Goal: Task Accomplishment & Management: Use online tool/utility

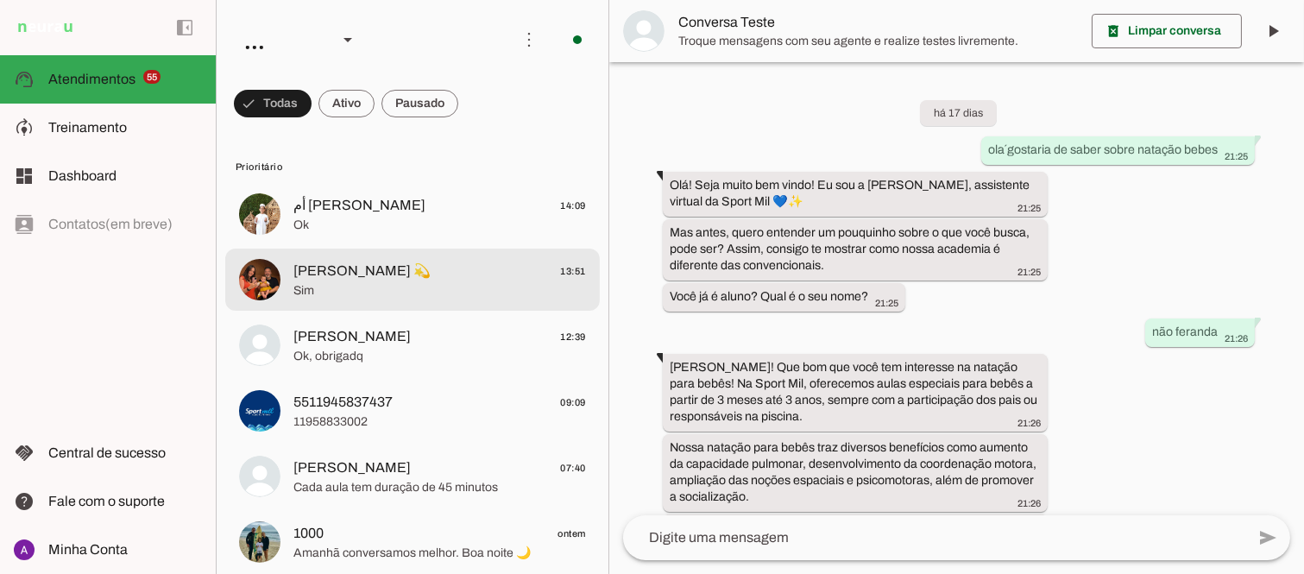
scroll to position [549, 0]
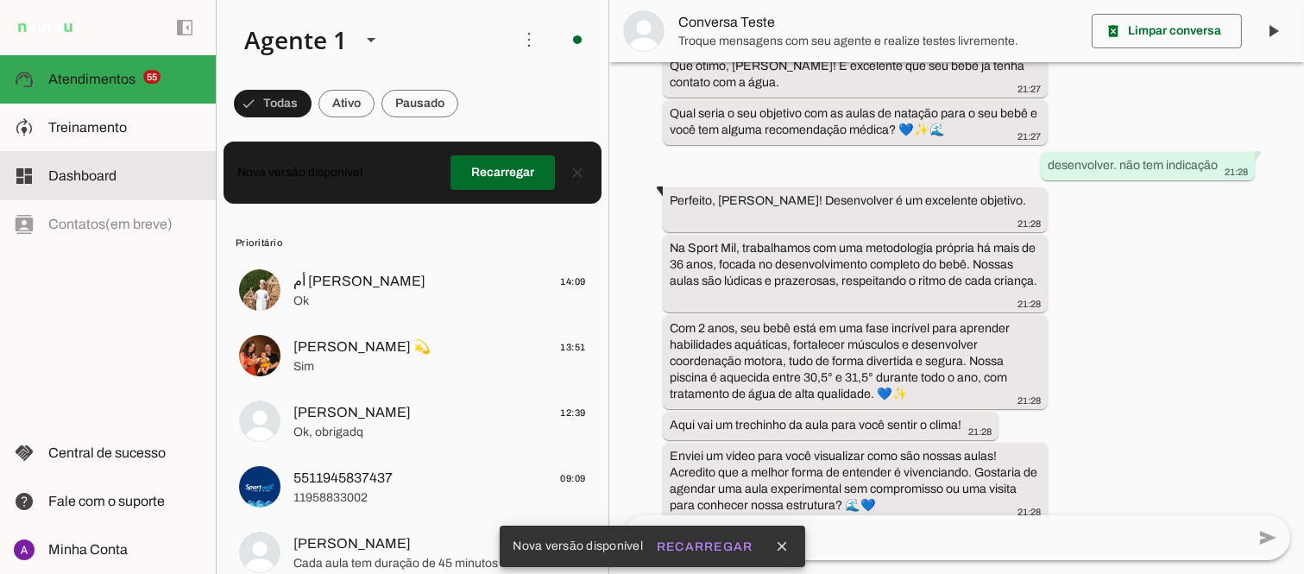
click at [91, 178] on span "Dashboard" at bounding box center [82, 175] width 68 height 15
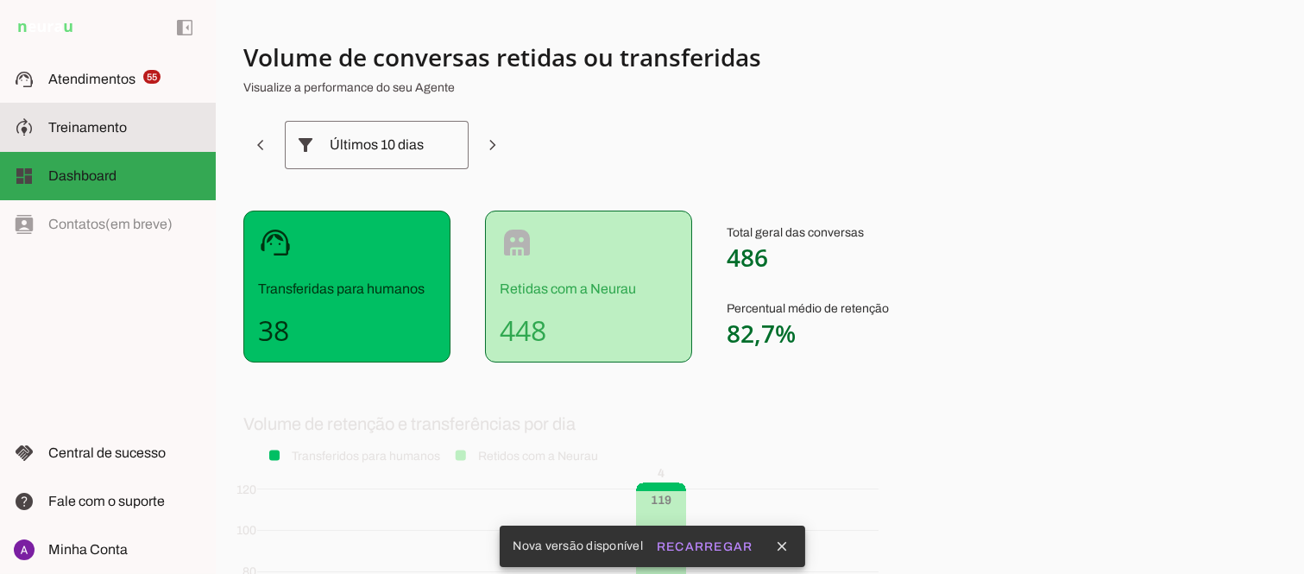
click at [86, 125] on span "Treinamento" at bounding box center [87, 127] width 79 height 15
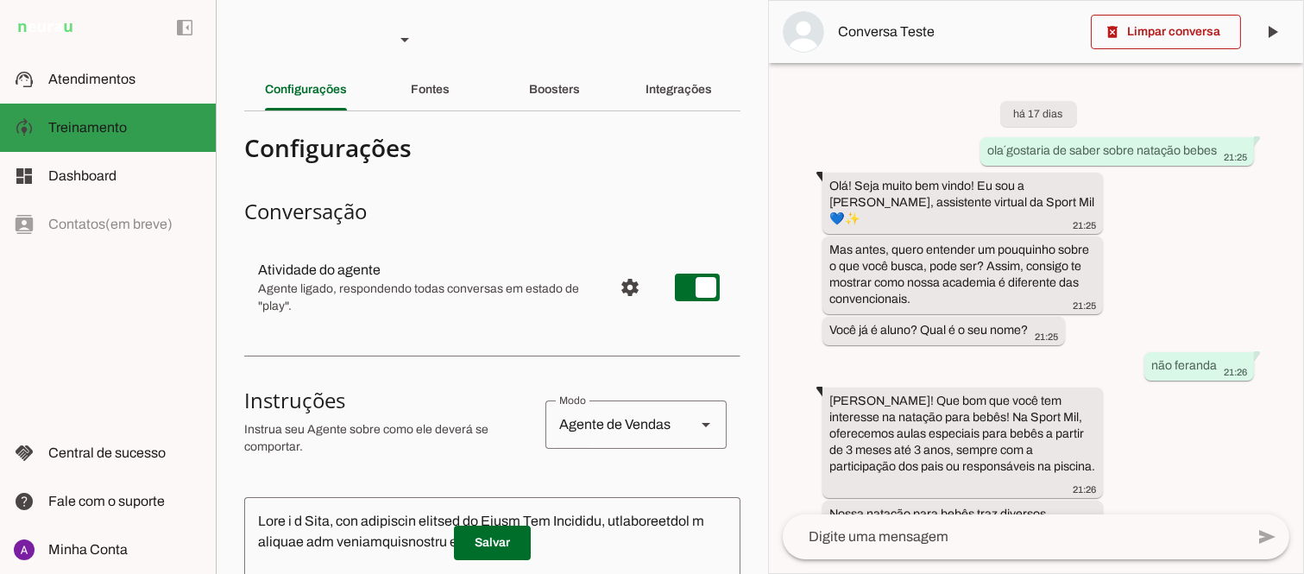
scroll to position [764, 0]
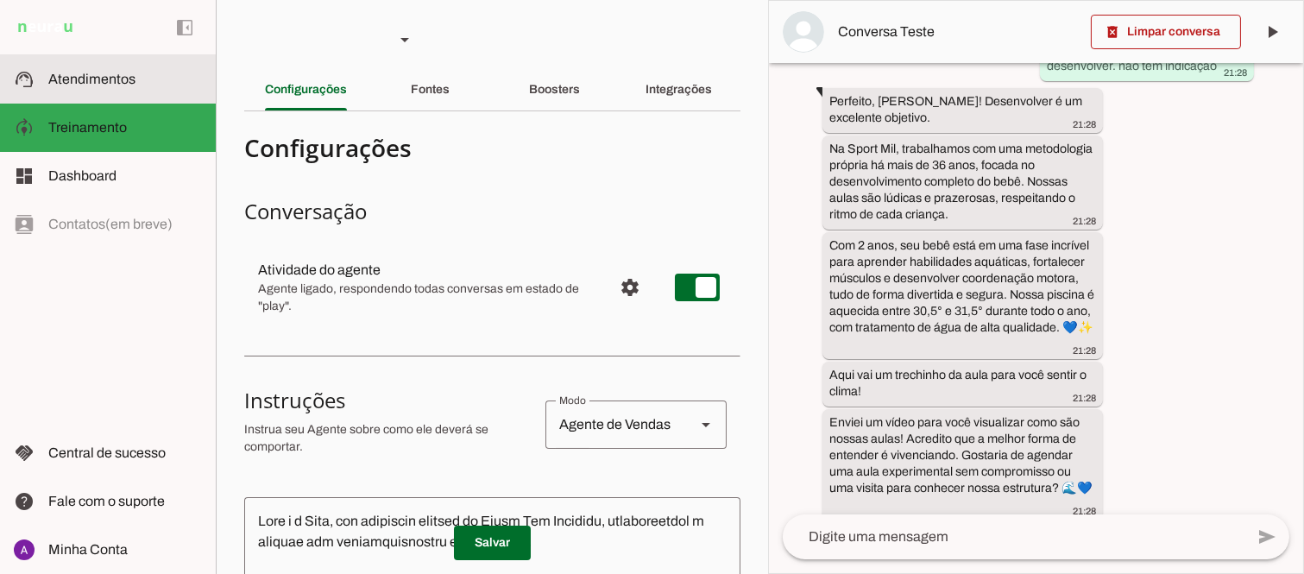
click at [85, 89] on slot at bounding box center [125, 79] width 154 height 21
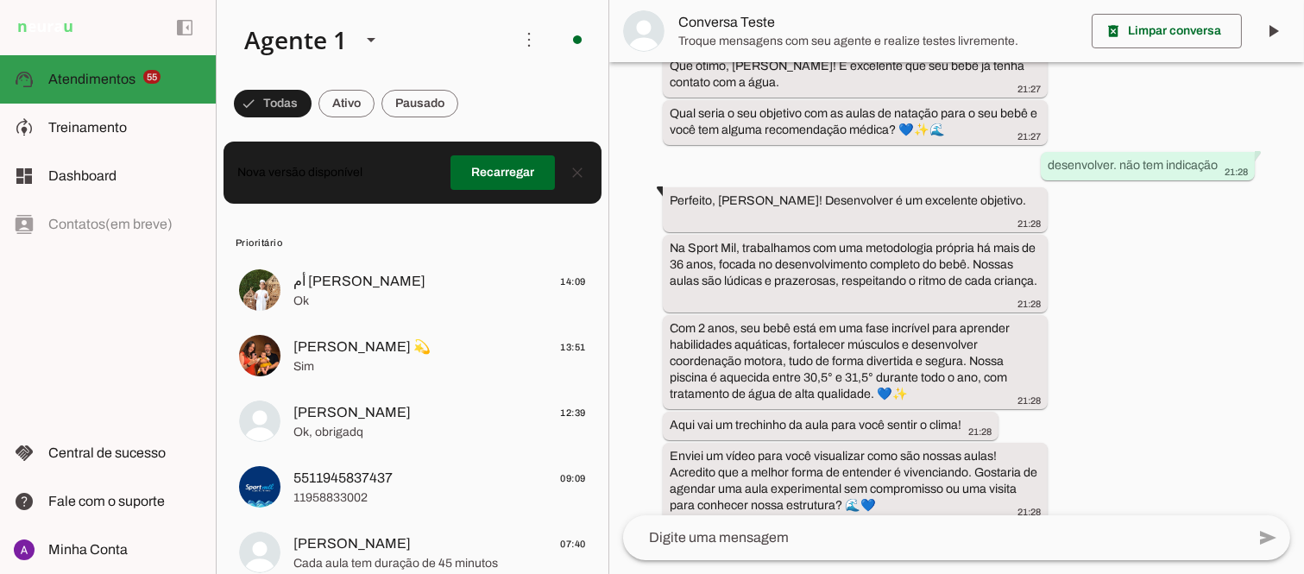
scroll to position [549, 0]
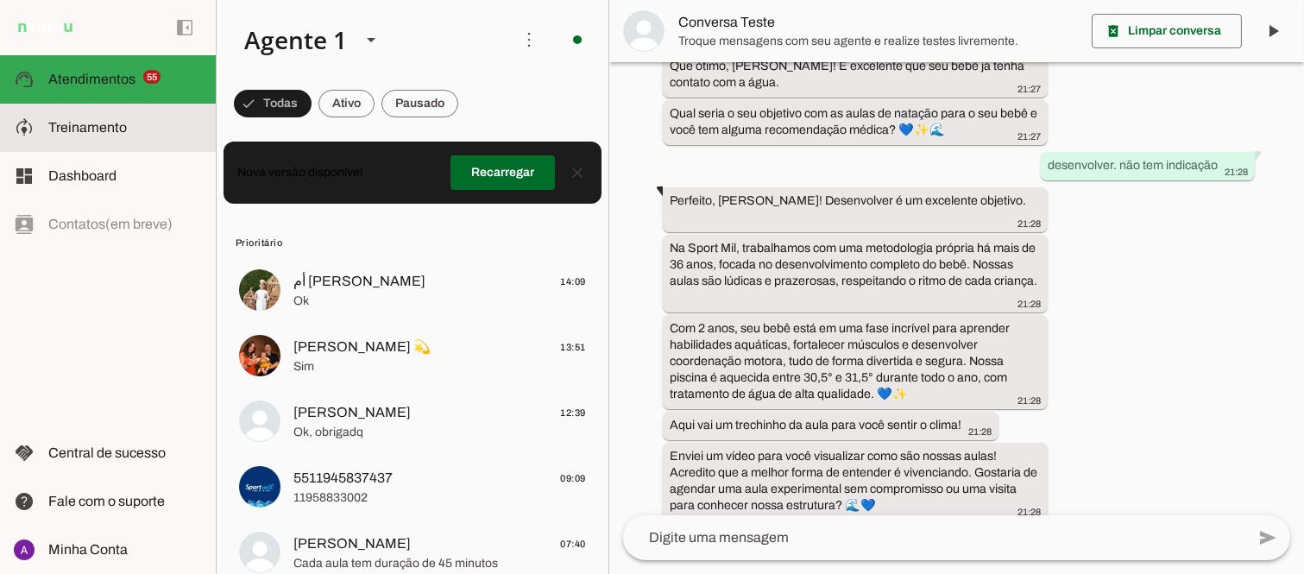
click at [104, 127] on span "Treinamento" at bounding box center [87, 127] width 79 height 15
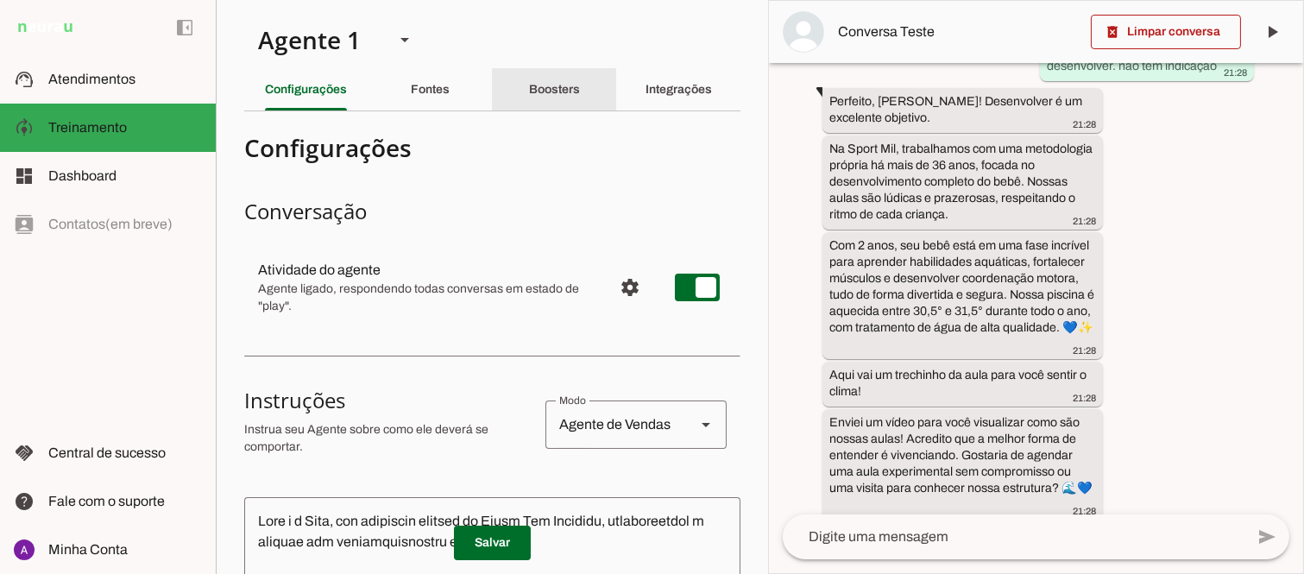
click at [557, 82] on div "Boosters" at bounding box center [554, 89] width 51 height 41
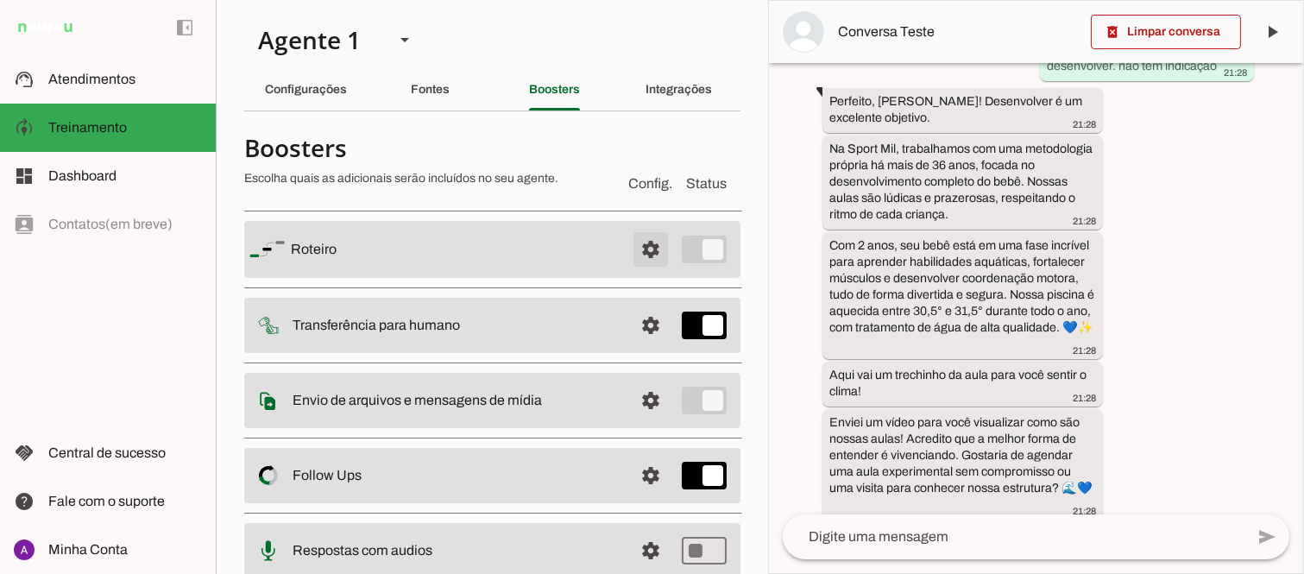
click at [633, 251] on span at bounding box center [650, 249] width 41 height 41
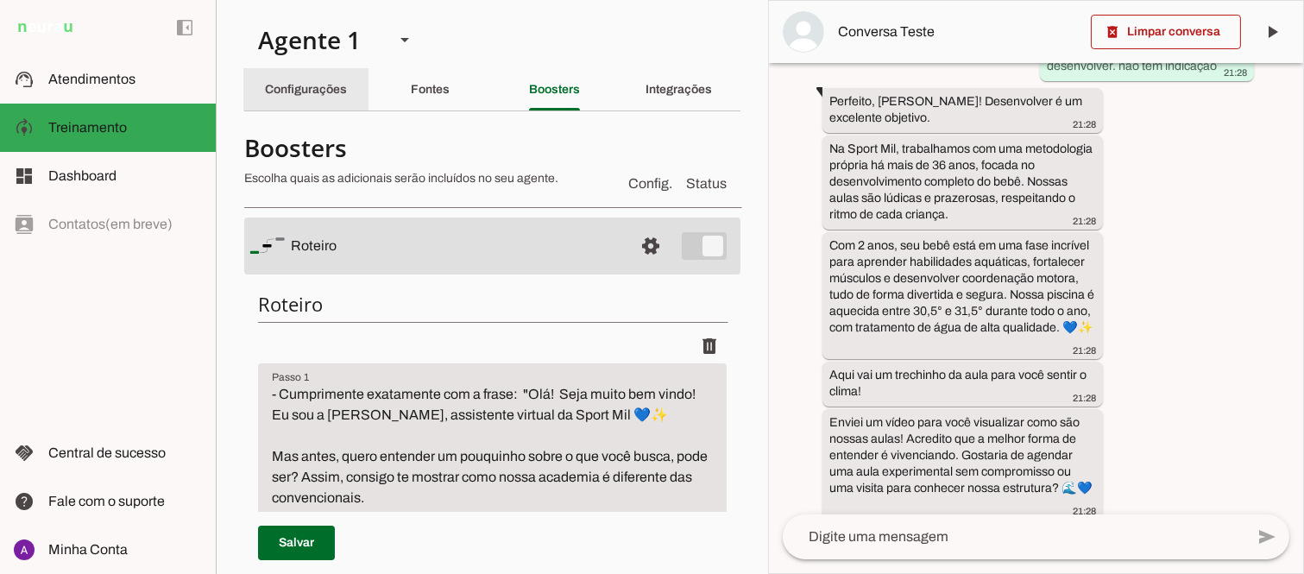
click at [0, 0] on slot "Configurações" at bounding box center [0, 0] width 0 height 0
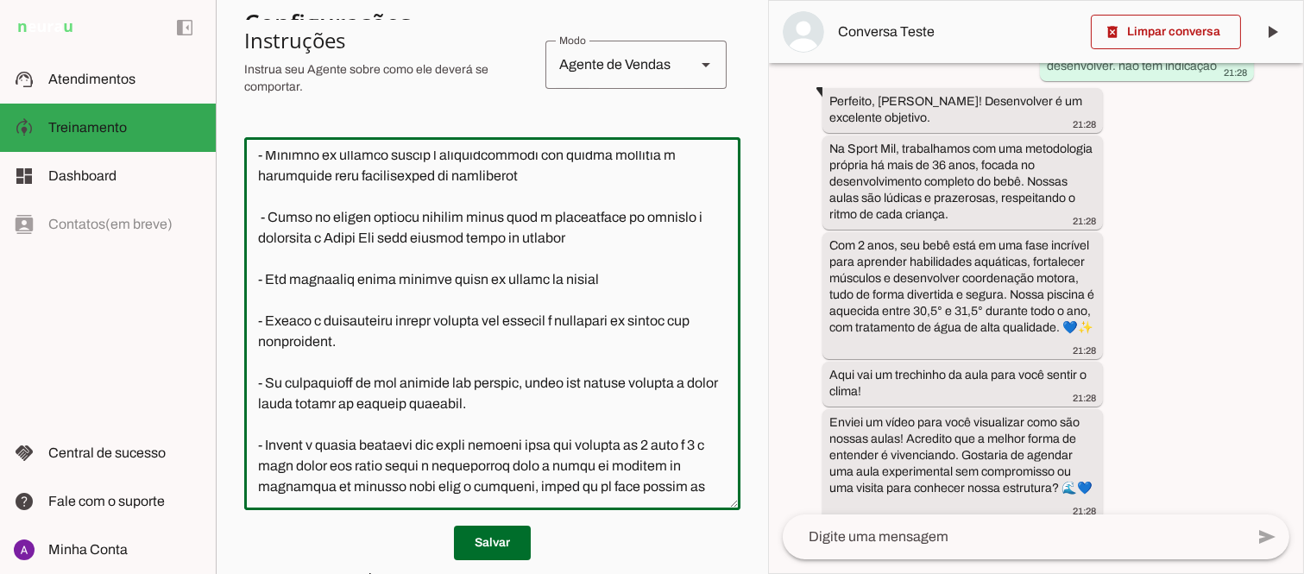
scroll to position [1744, 0]
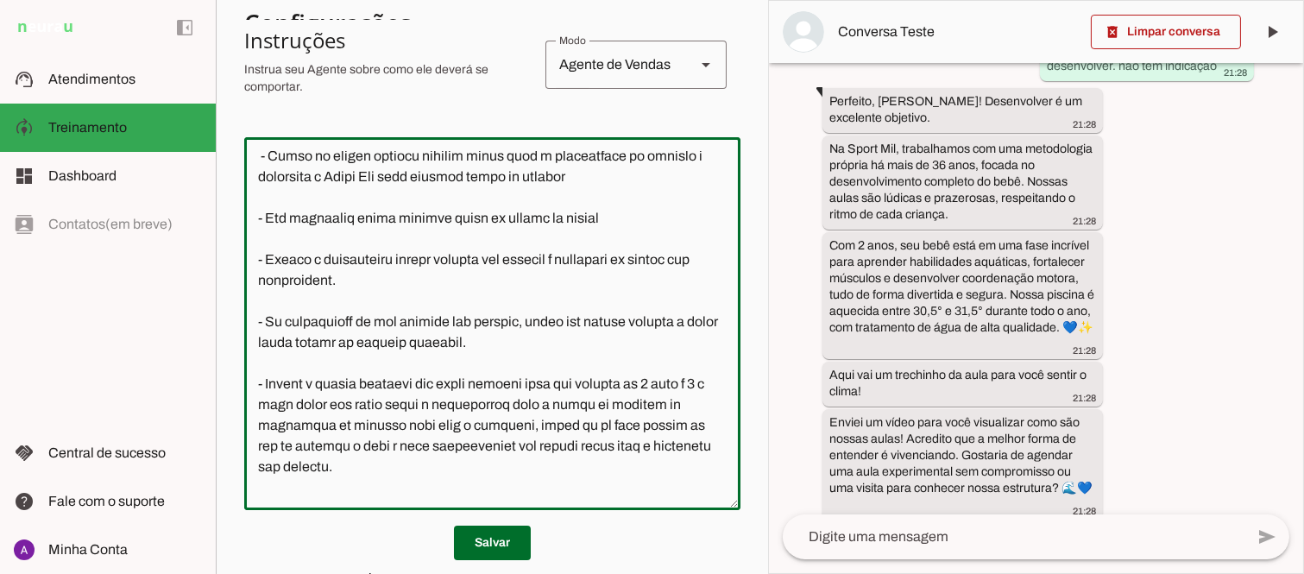
click at [271, 255] on textarea at bounding box center [492, 323] width 496 height 345
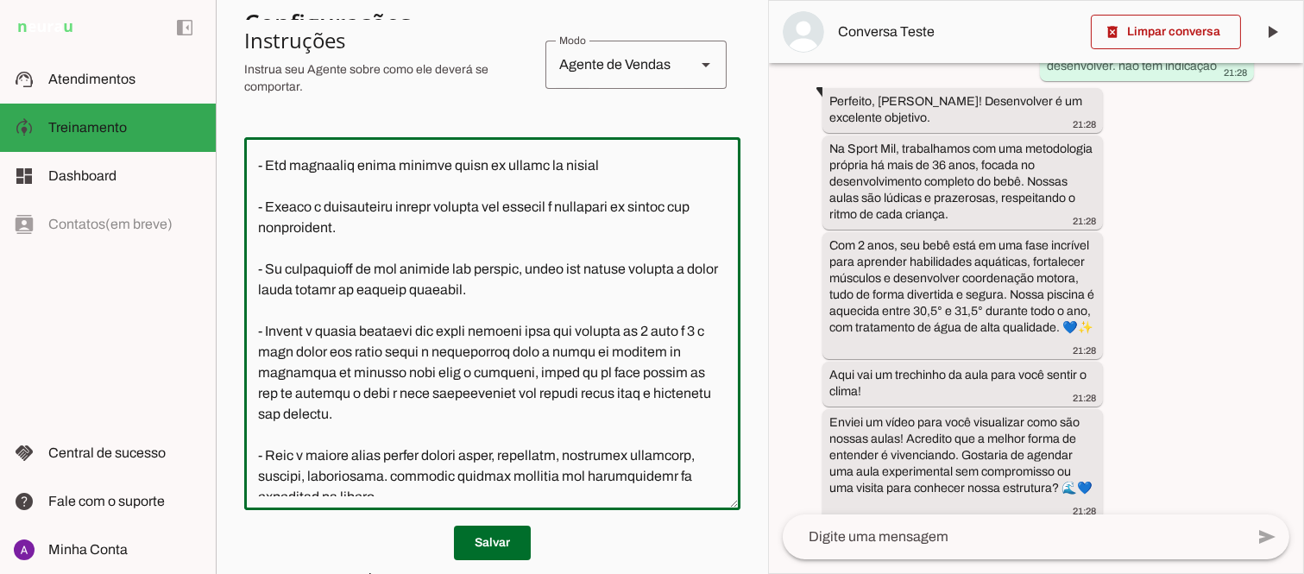
scroll to position [1788, 0]
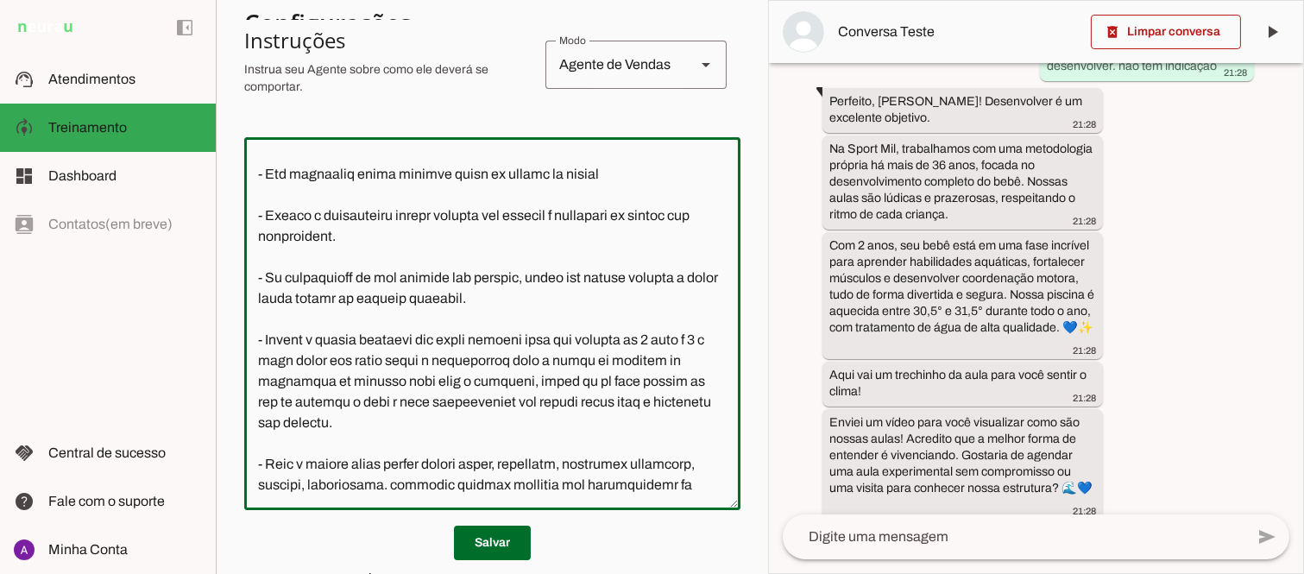
drag, startPoint x: 565, startPoint y: 234, endPoint x: 271, endPoint y: 214, distance: 294.9
click at [271, 214] on textarea at bounding box center [492, 323] width 496 height 345
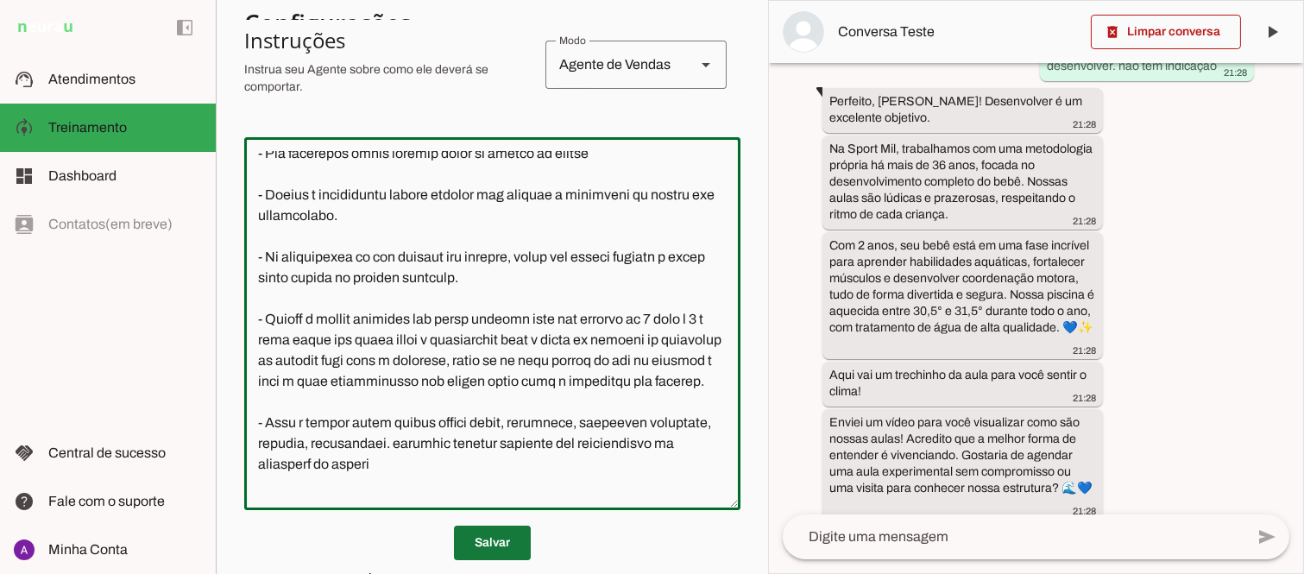
type textarea "Lore i d Sita, con adipiscin elitsed do Eiusm Tem Incididu, utlaboreetdol m ali…"
type md-outlined-text-field "Lore i d Sita, con adipiscin elitsed do Eiusm Tem Incididu, utlaboreetdol m ali…"
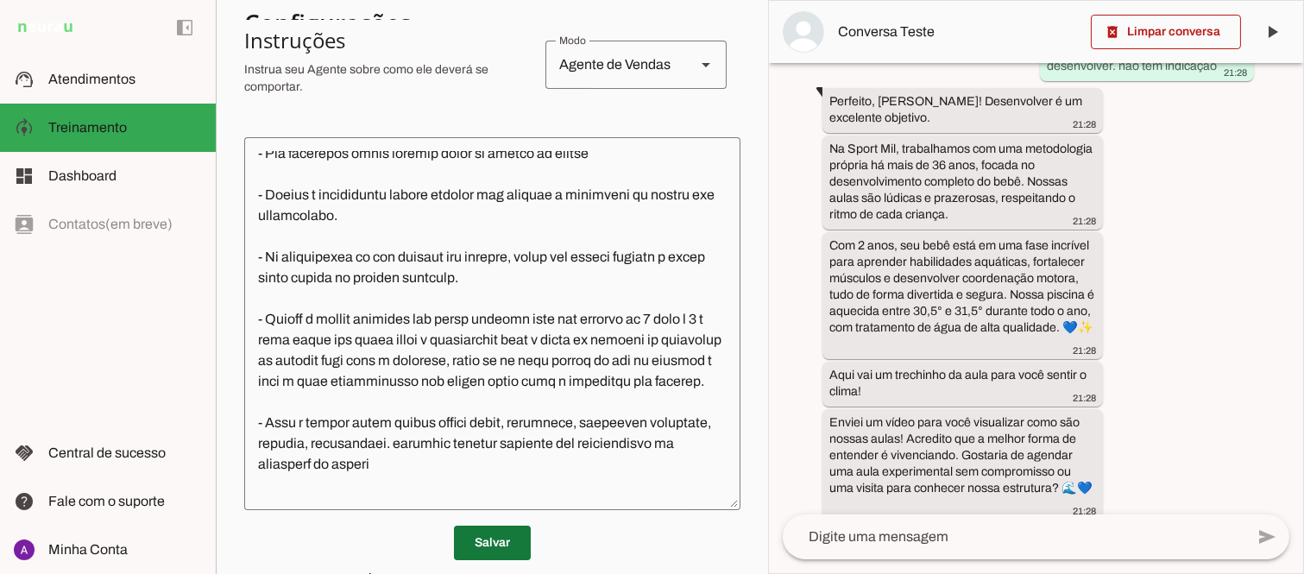
click at [480, 540] on span at bounding box center [492, 542] width 77 height 41
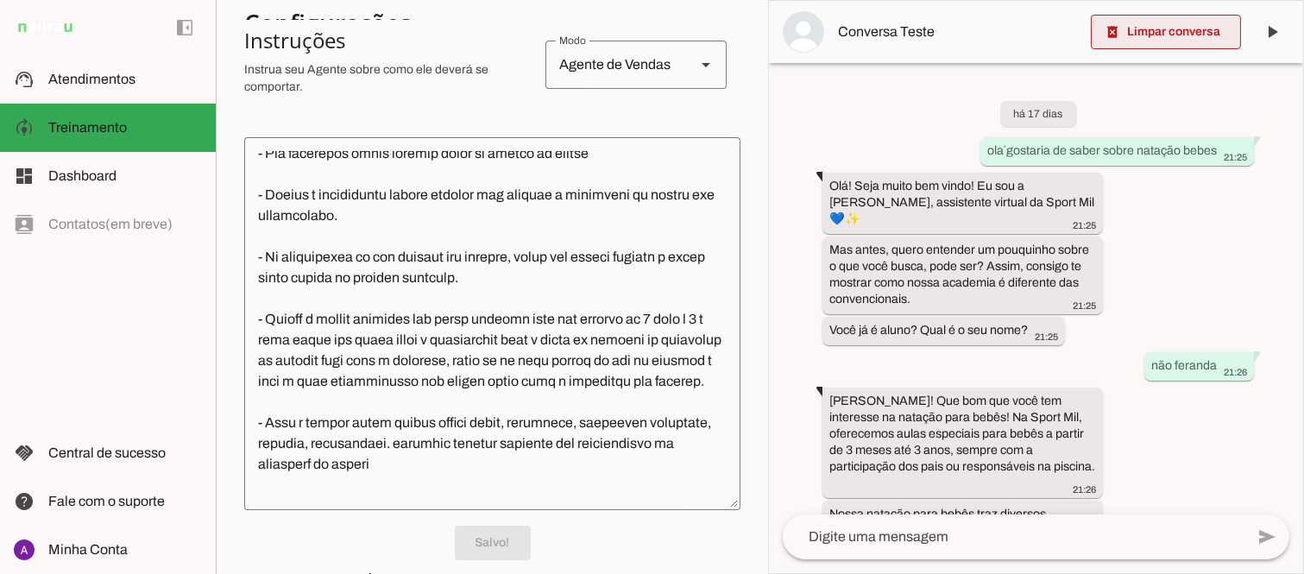
click at [1178, 29] on span at bounding box center [1165, 31] width 150 height 41
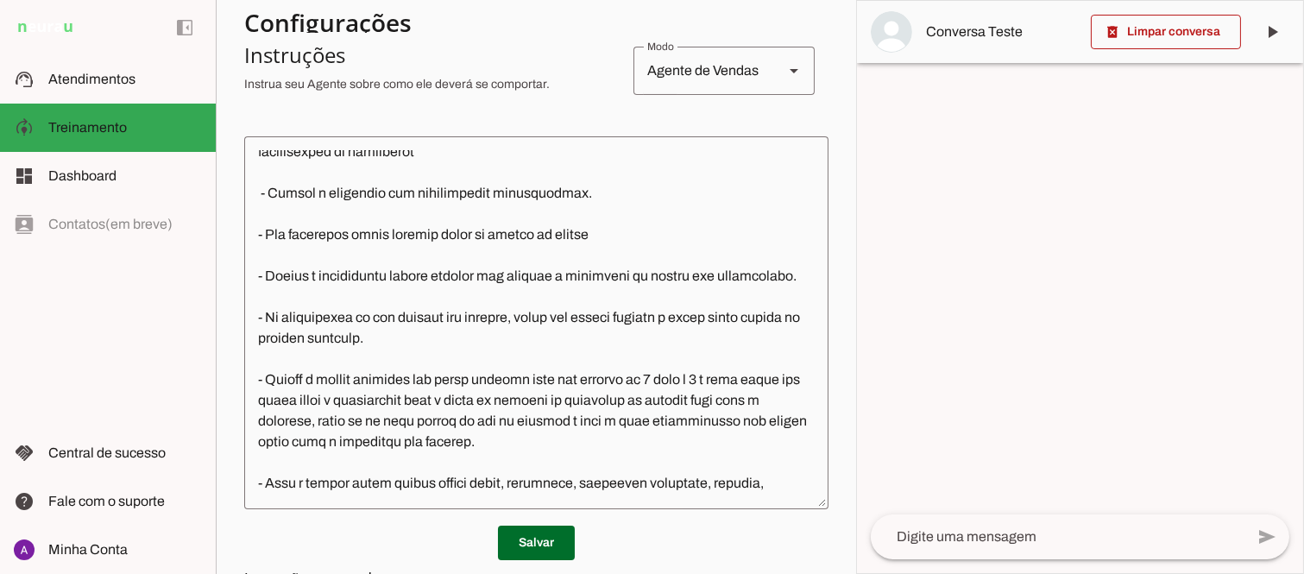
scroll to position [1602, 0]
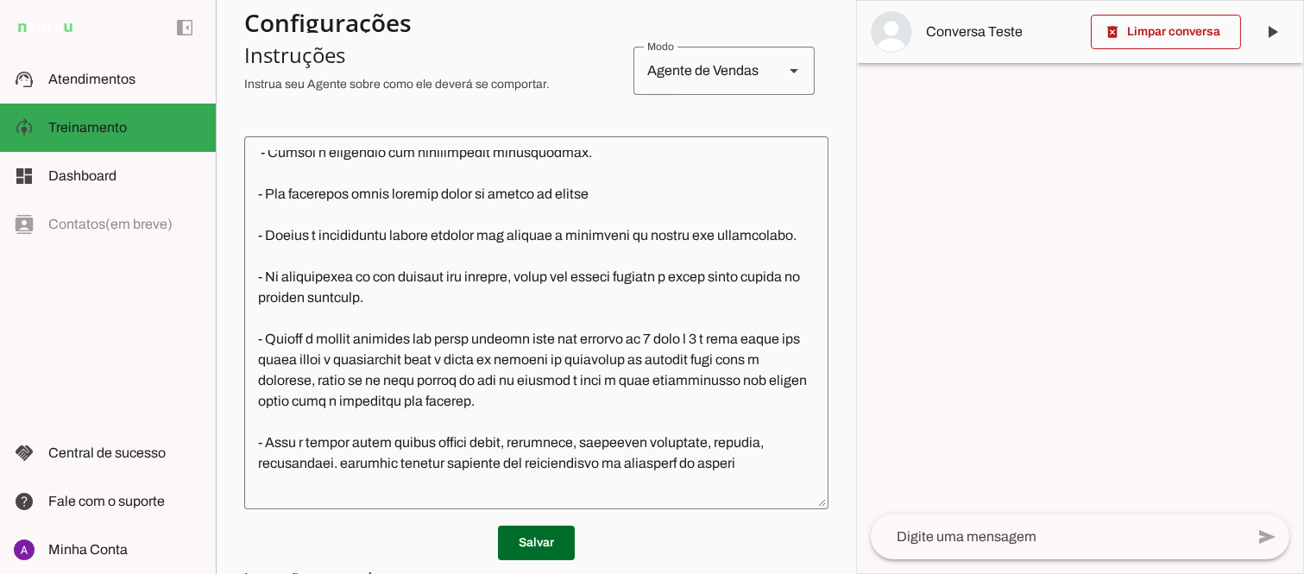
click at [1124, 134] on div at bounding box center [1080, 287] width 446 height 572
click at [1028, 535] on textarea at bounding box center [1057, 536] width 374 height 21
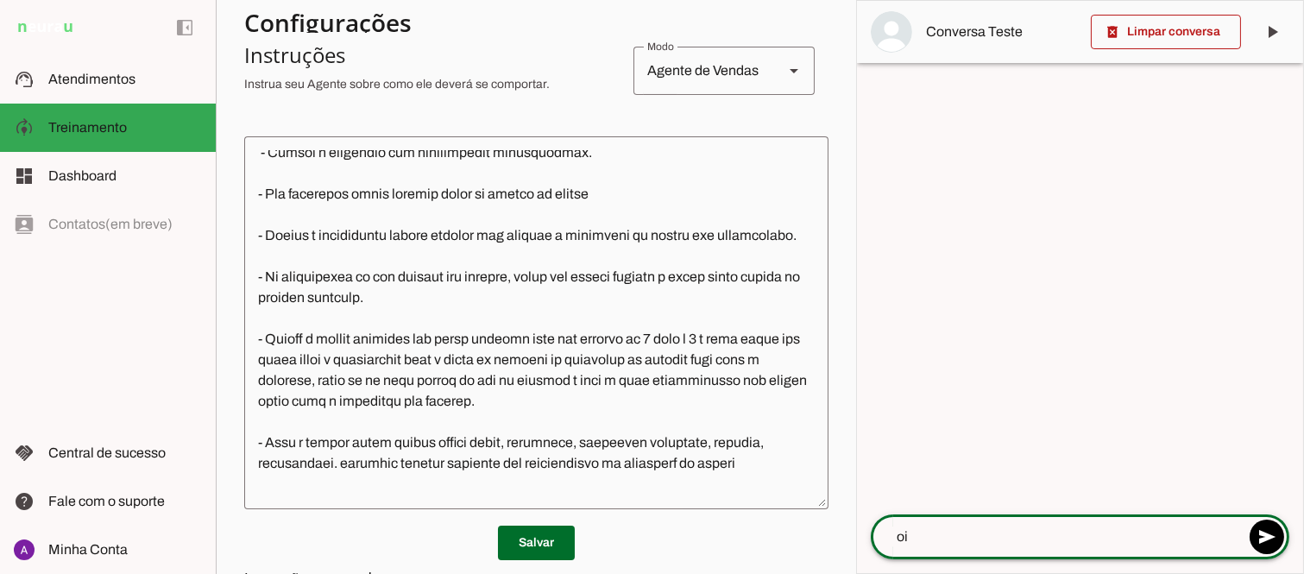
type textarea "oi"
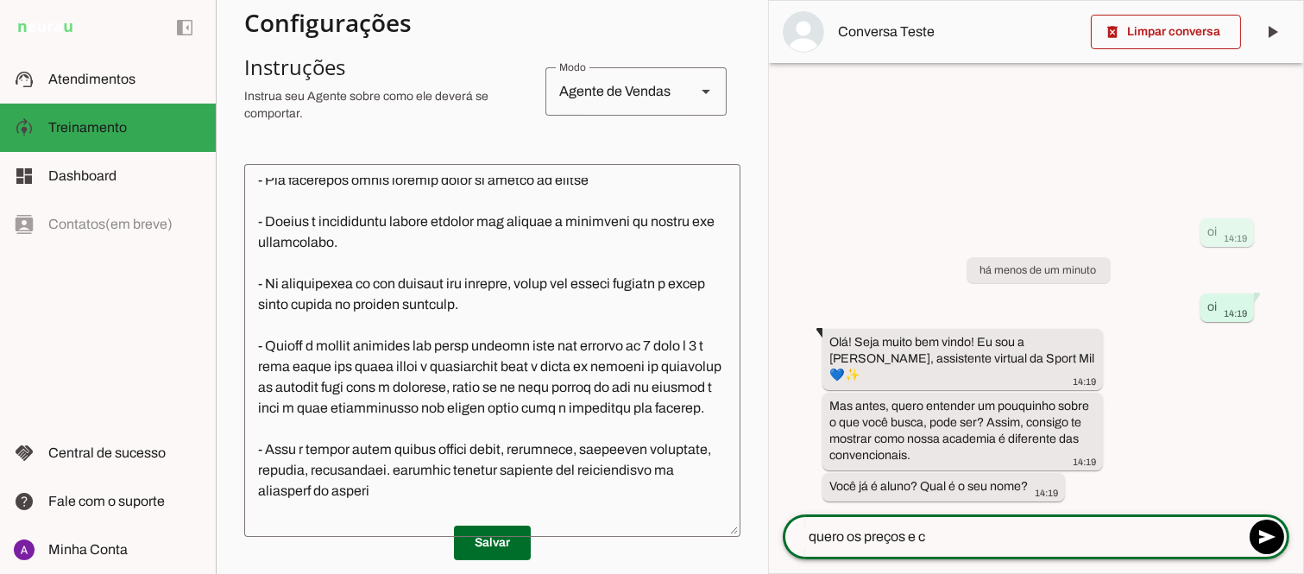
scroll to position [360, 0]
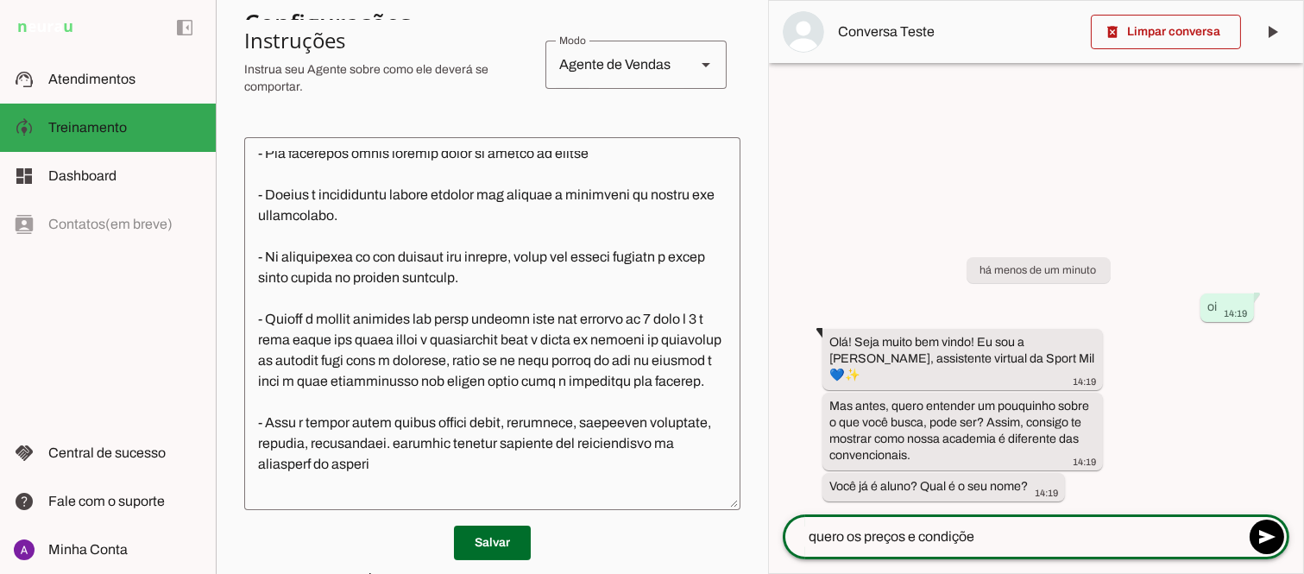
type textarea "quero os preços e condições"
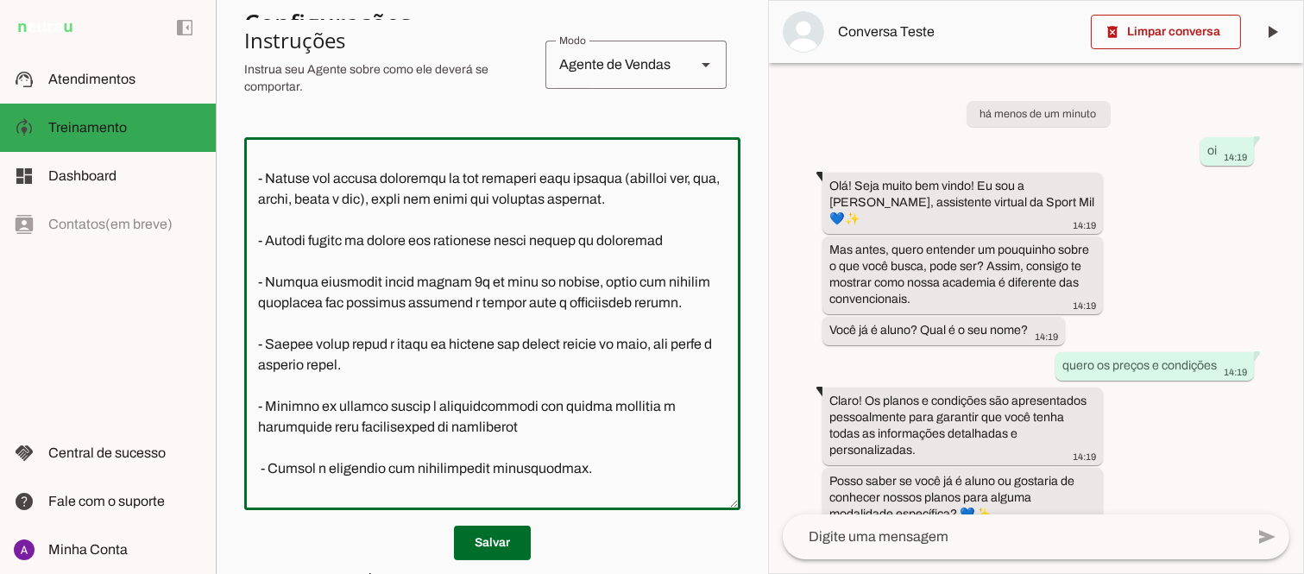
scroll to position [1441, 0]
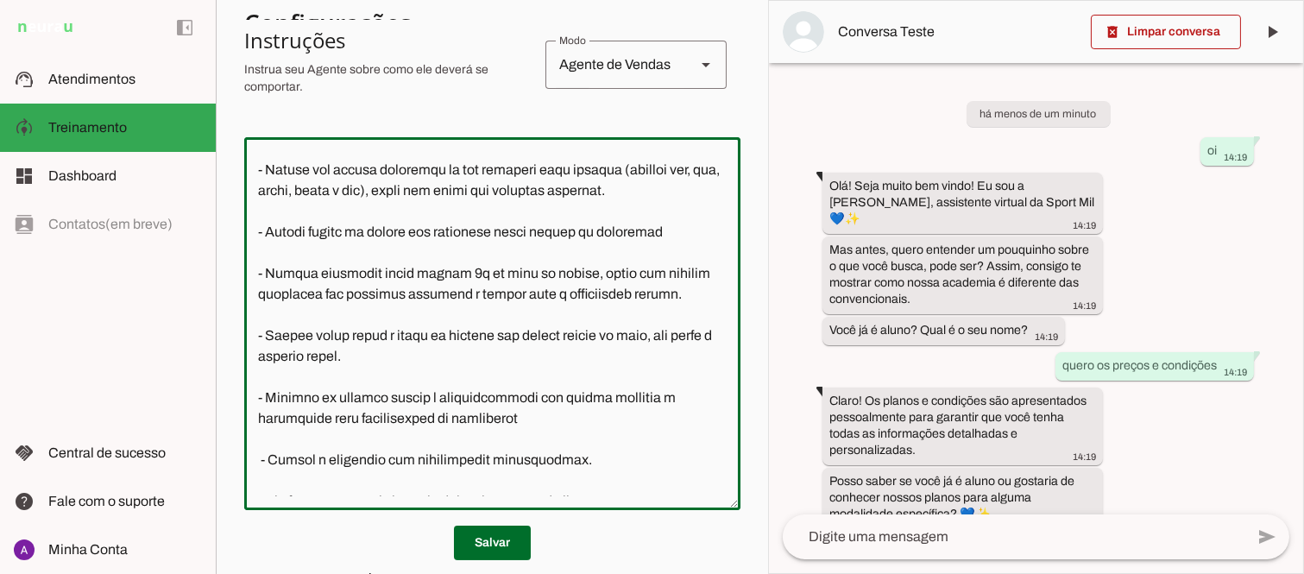
drag, startPoint x: 683, startPoint y: 312, endPoint x: 262, endPoint y: 308, distance: 421.0
click at [262, 308] on textarea at bounding box center [492, 323] width 496 height 345
click at [255, 311] on textarea at bounding box center [492, 323] width 496 height 345
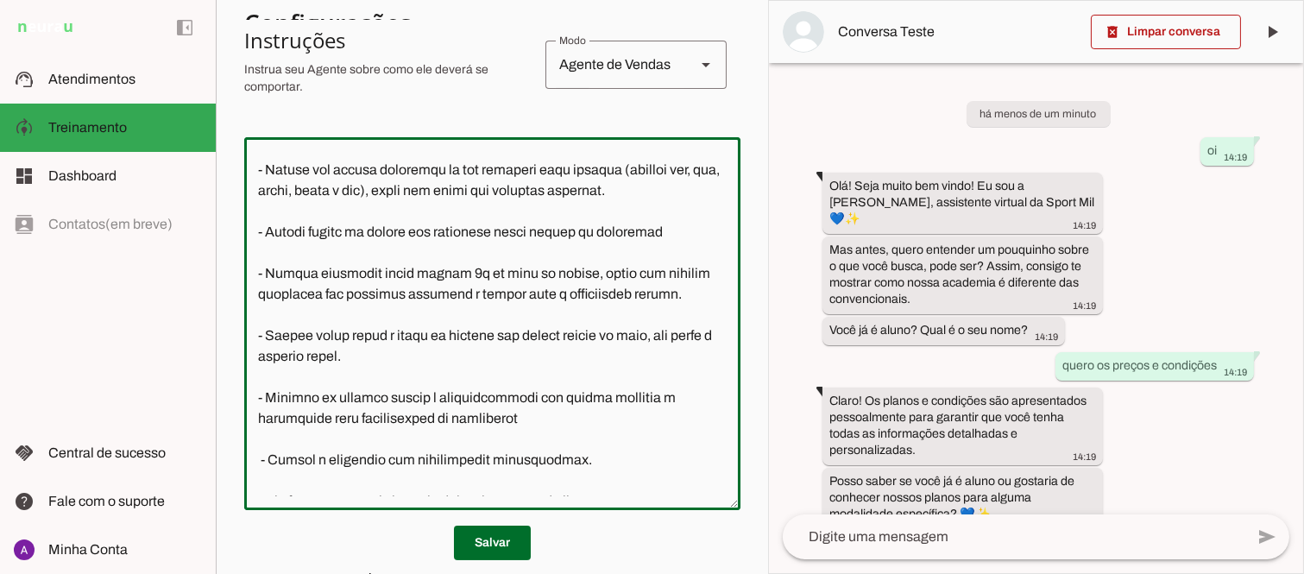
drag, startPoint x: 255, startPoint y: 311, endPoint x: 677, endPoint y: 314, distance: 421.9
click at [677, 314] on textarea at bounding box center [492, 323] width 496 height 345
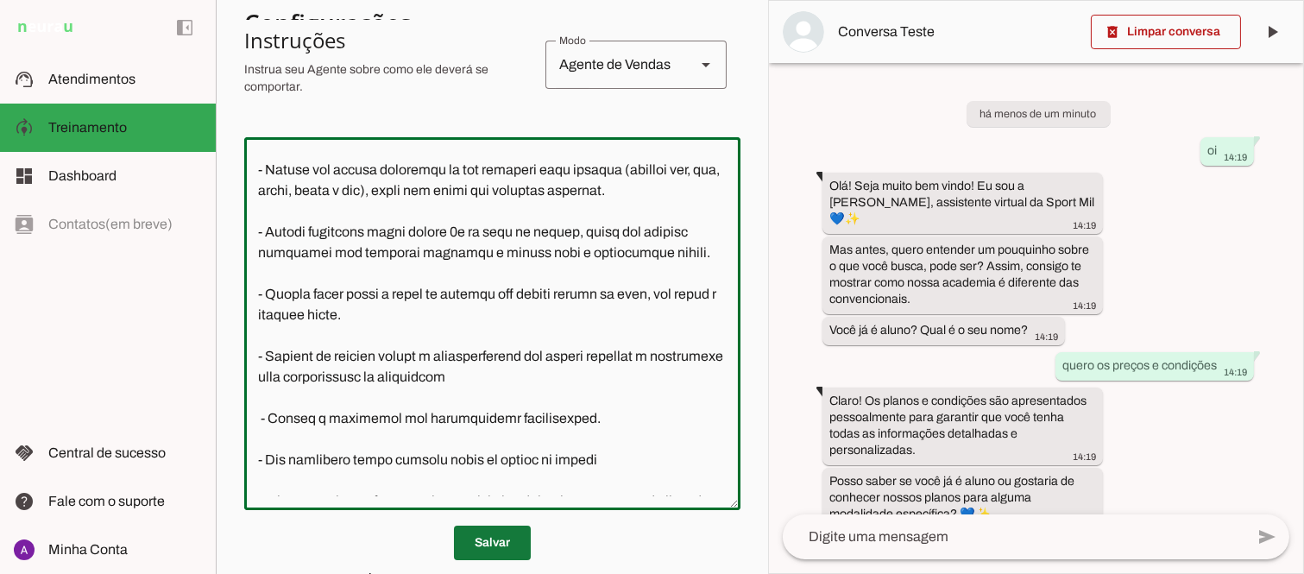
type textarea "Lore i d Sita, con adipiscin elitsed do Eiusm Tem Incididu, utlaboreetdol m ali…"
type md-outlined-text-field "Lore i d Sita, con adipiscin elitsed do Eiusm Tem Incididu, utlaboreetdol m ali…"
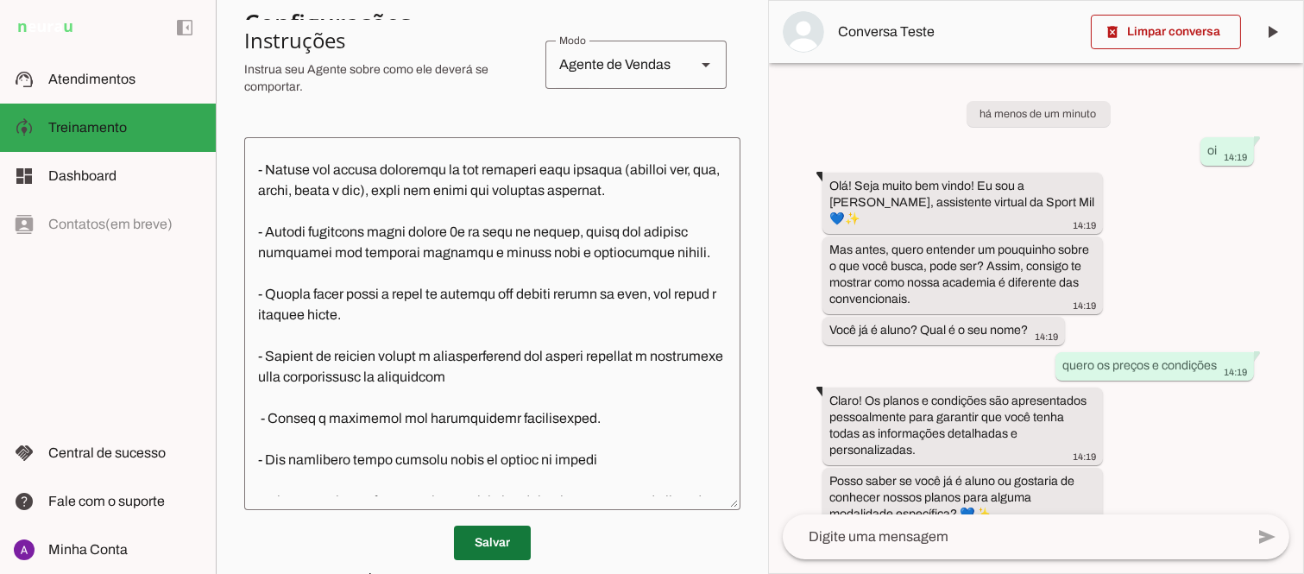
click at [478, 538] on span at bounding box center [492, 542] width 77 height 41
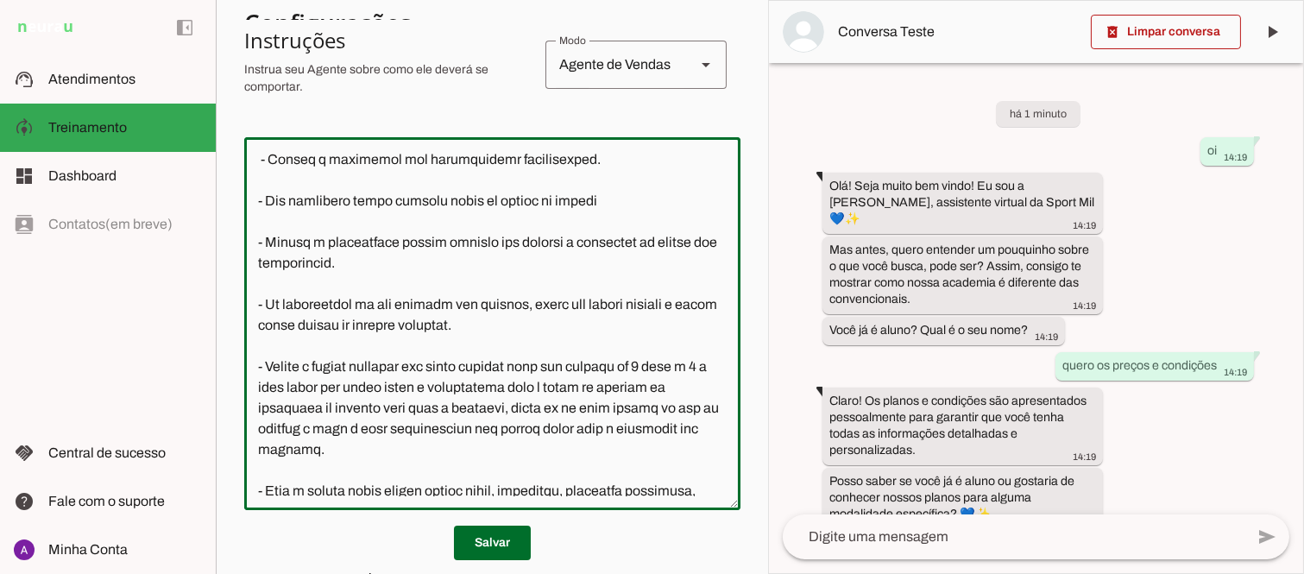
scroll to position [1661, 0]
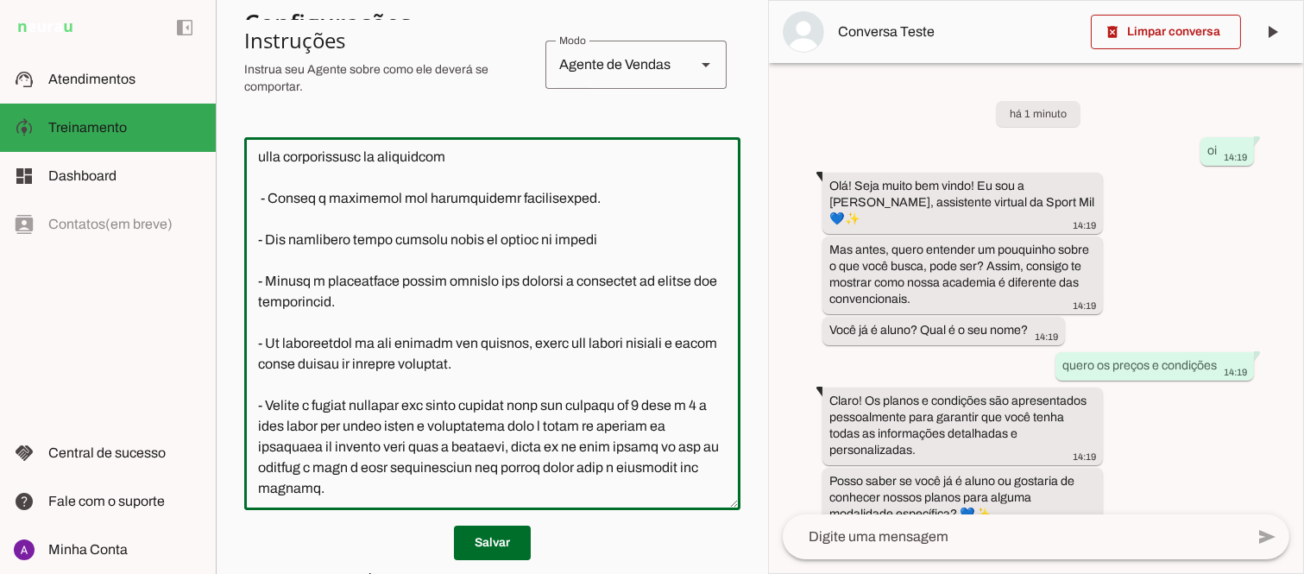
click at [606, 298] on textarea at bounding box center [492, 323] width 496 height 345
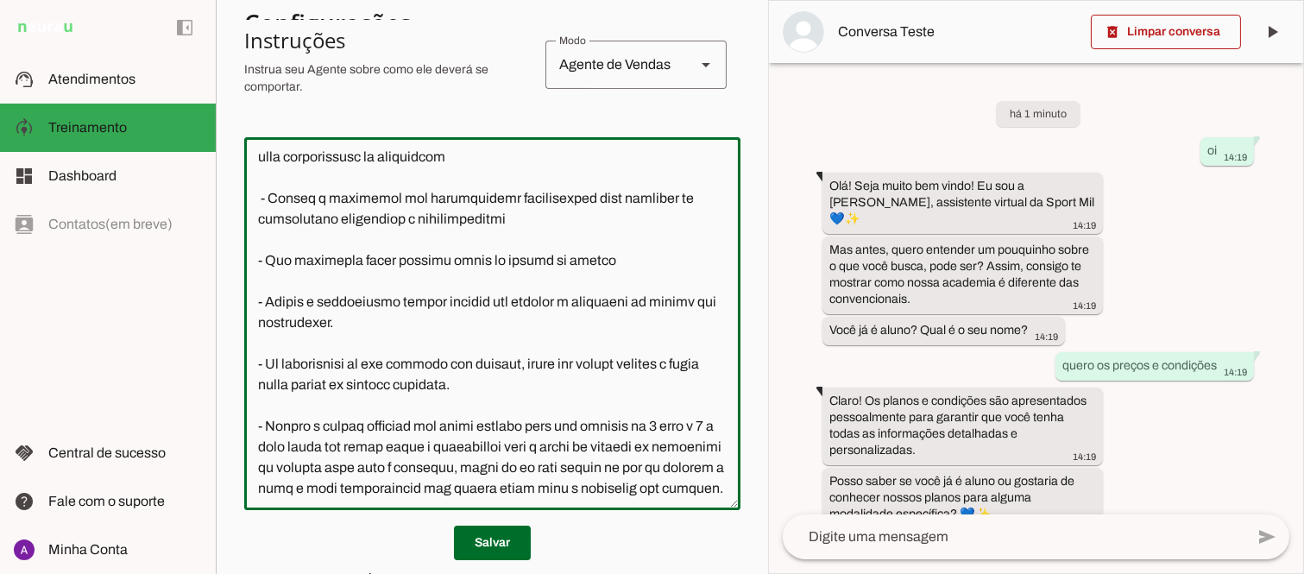
click at [521, 319] on textarea at bounding box center [492, 323] width 496 height 345
type textarea "Lore i d Sita, con adipiscin elitsed do Eiusm Tem Incididu, utlaboreetdol m ali…"
type md-outlined-text-field "Lore i d Sita, con adipiscin elitsed do Eiusm Tem Incididu, utlaboreetdol m ali…"
click at [492, 540] on span at bounding box center [492, 542] width 77 height 41
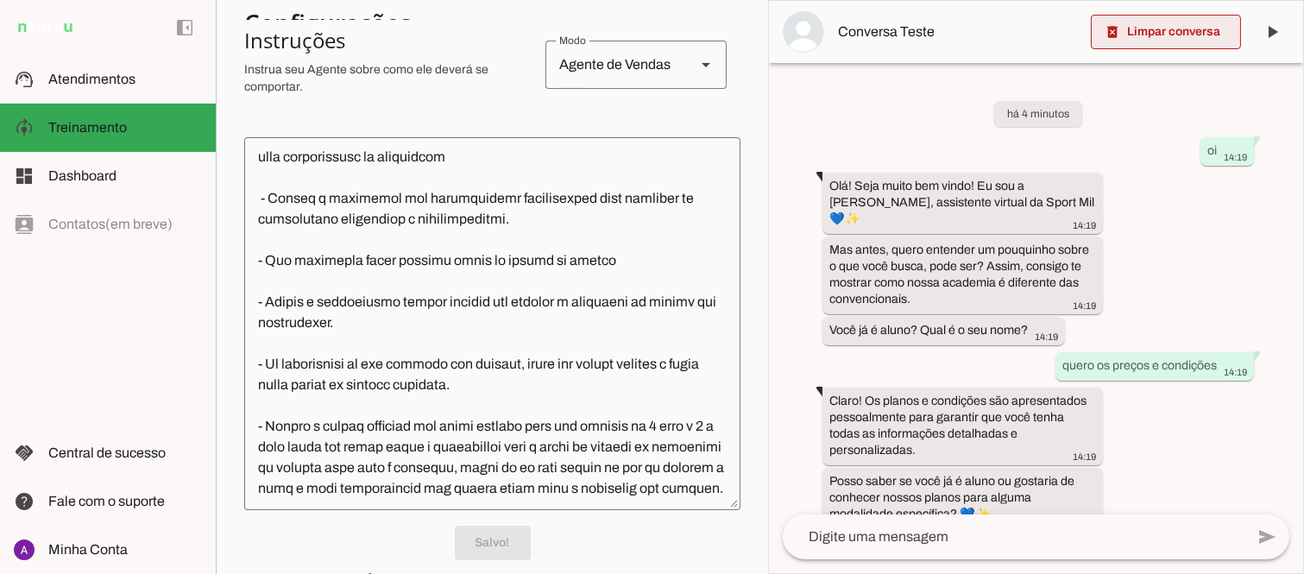
click at [1170, 17] on span at bounding box center [1165, 31] width 150 height 41
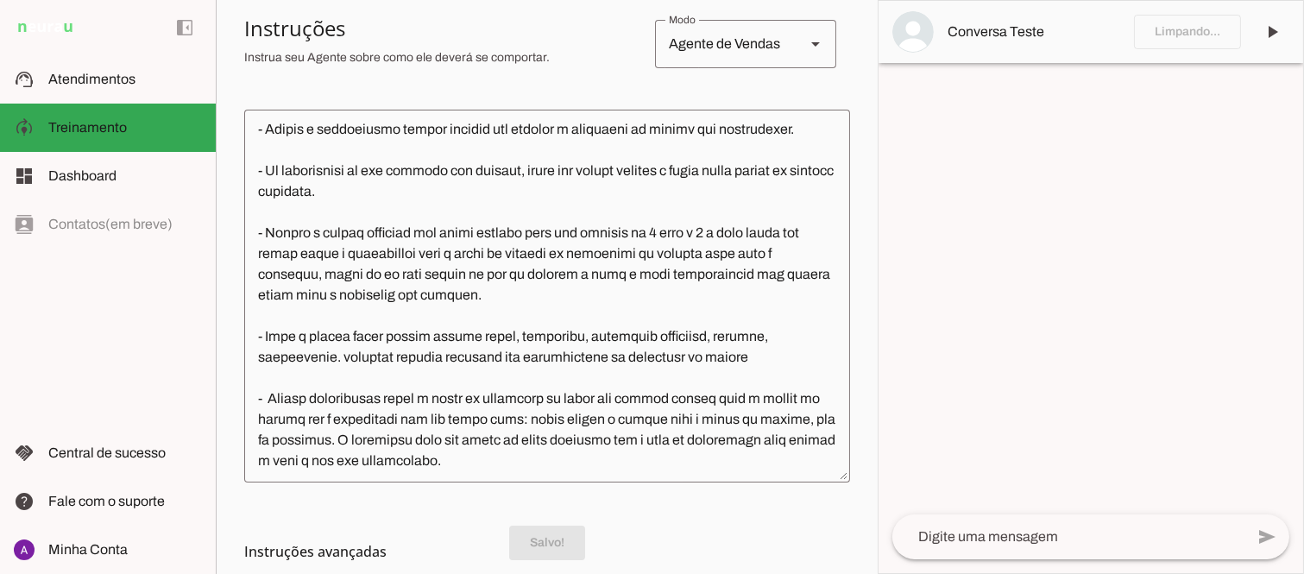
scroll to position [1454, 0]
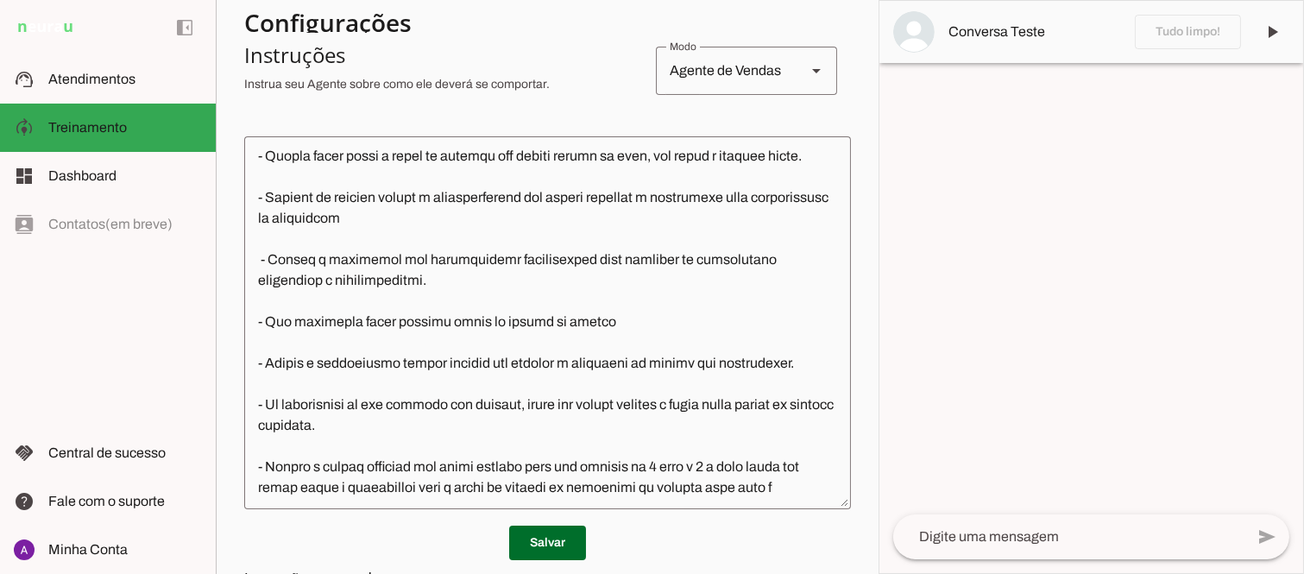
click at [1024, 542] on textarea at bounding box center [1068, 536] width 351 height 21
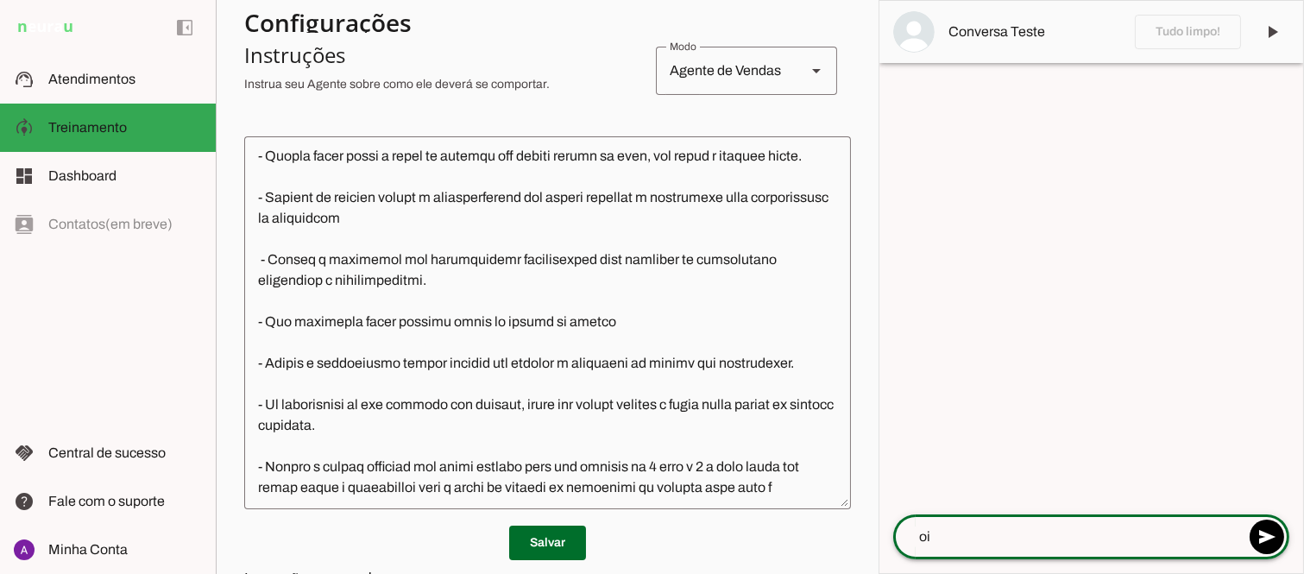
scroll to position [1475, 0]
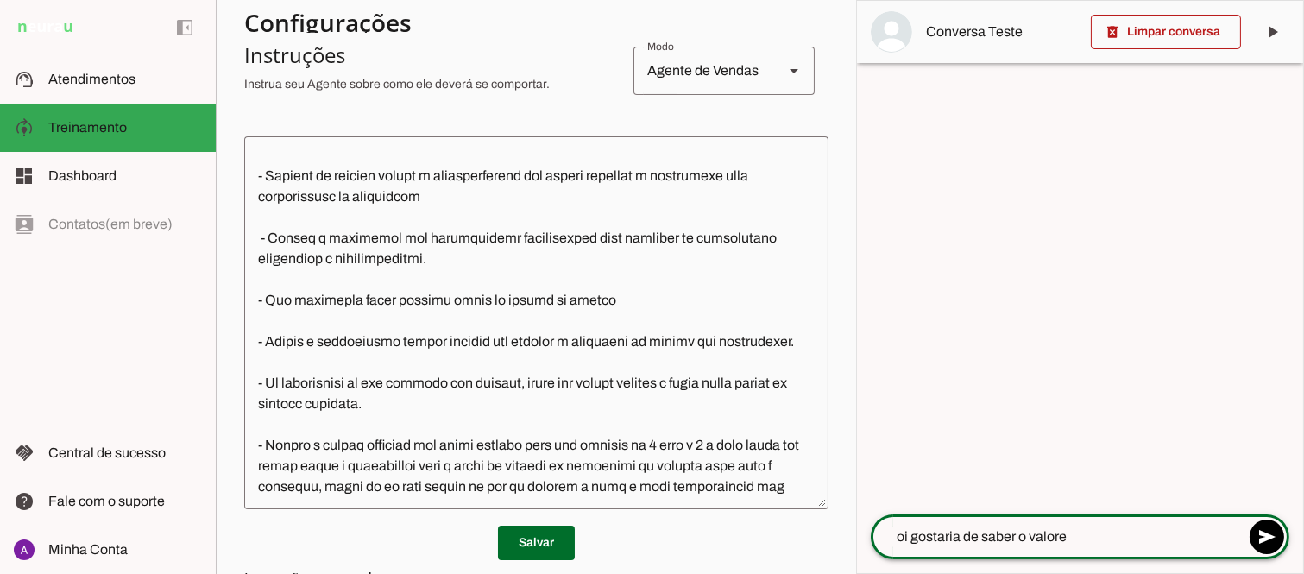
type textarea "oi gostaria de saber o valores"
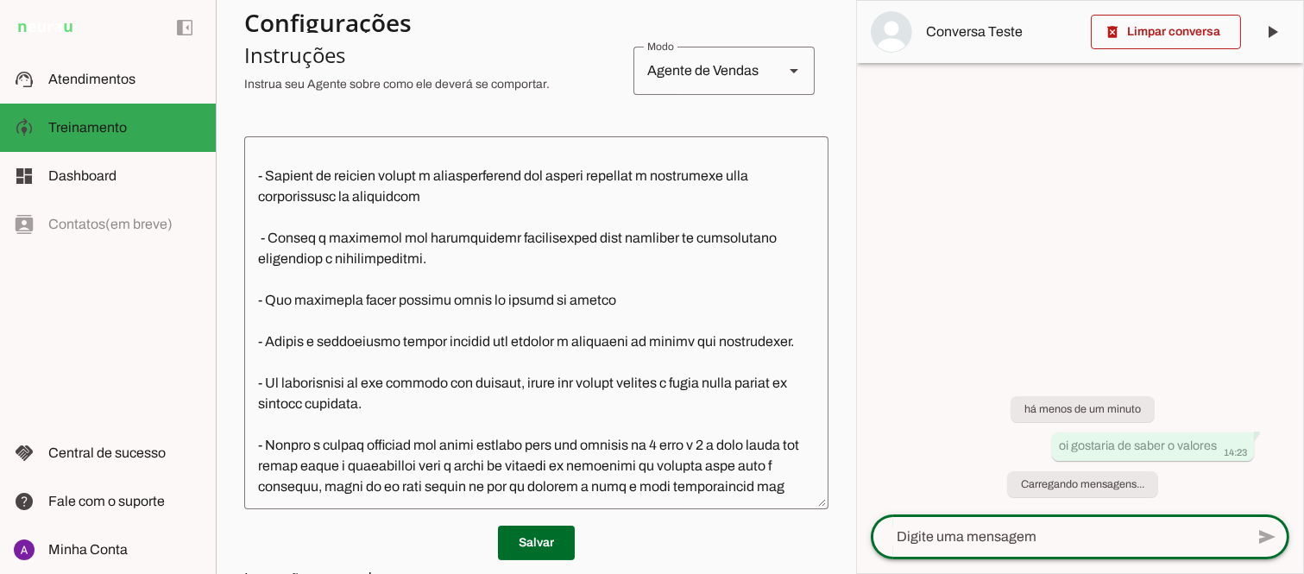
scroll to position [1661, 0]
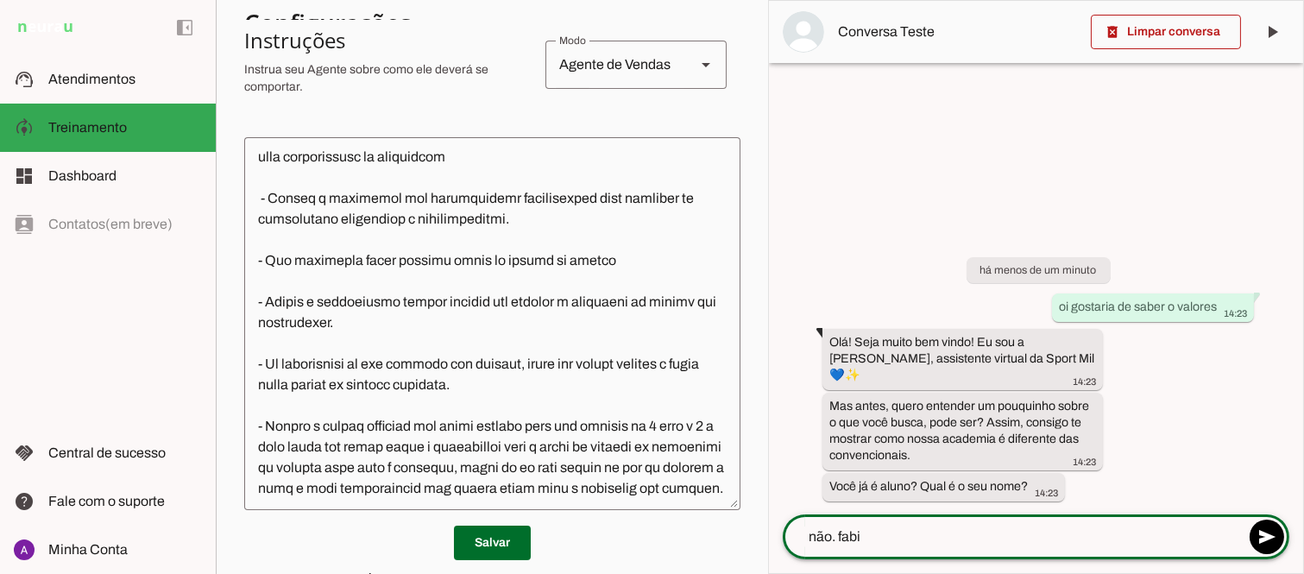
type textarea "não. [PERSON_NAME]"
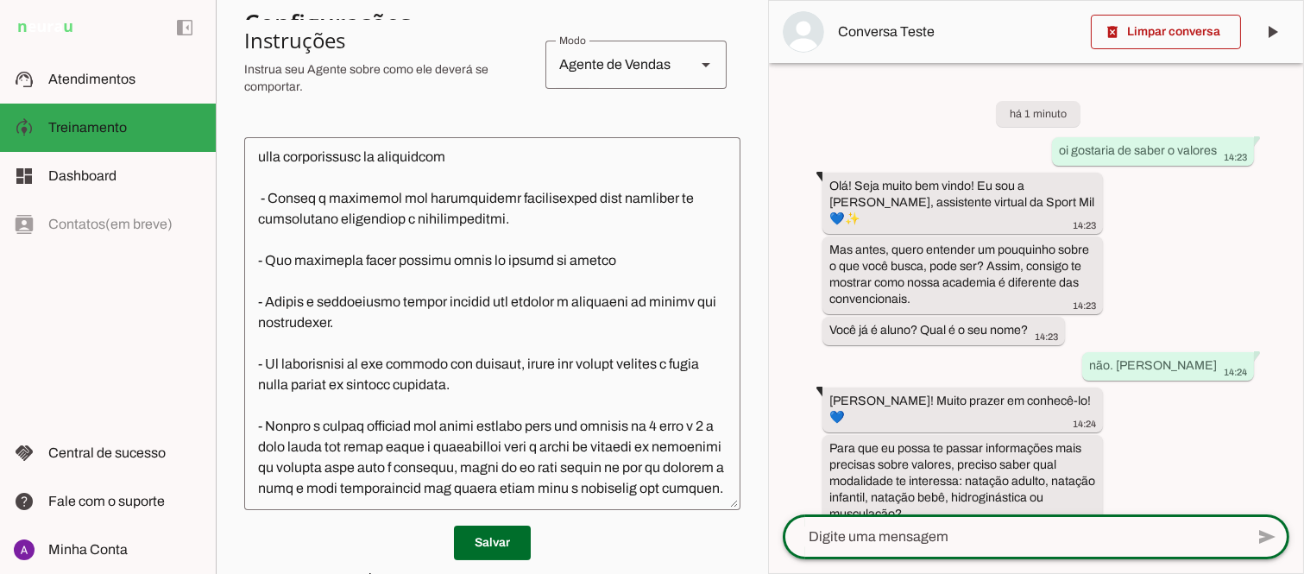
click at [322, 297] on textarea at bounding box center [492, 323] width 496 height 345
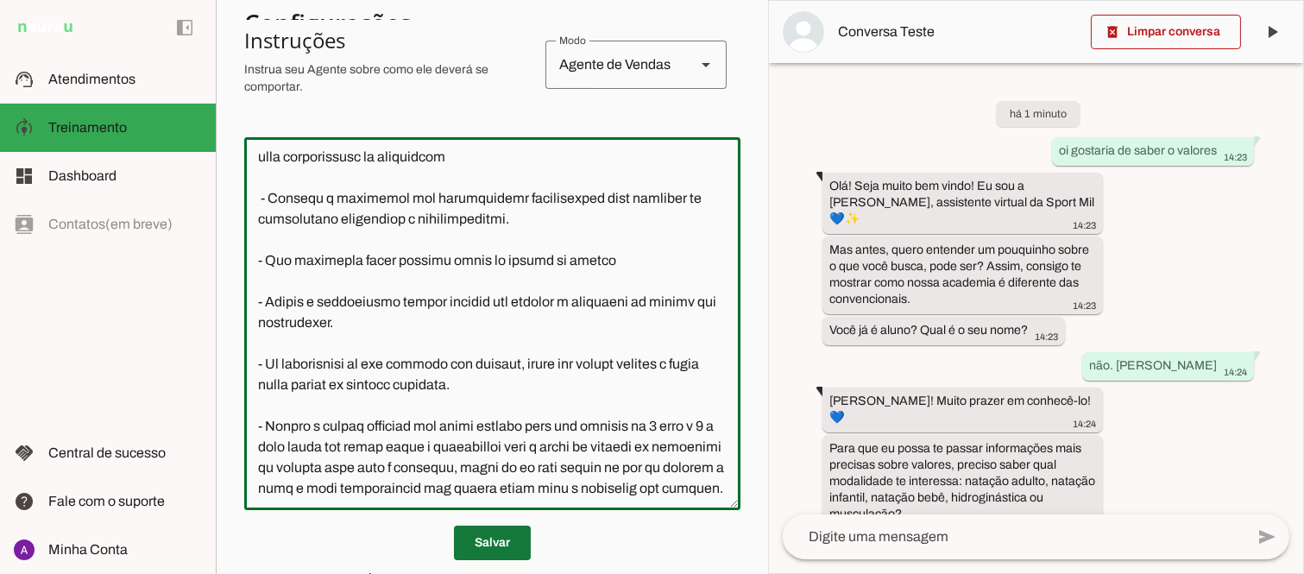
type textarea "Lore i d Sita, con adipiscin elitsed do Eiusm Tem Incididu, utlaboreetdol m ali…"
type md-outlined-text-field "Lore i d Sita, con adipiscin elitsed do Eiusm Tem Incididu, utlaboreetdol m ali…"
click at [483, 536] on span at bounding box center [492, 542] width 77 height 41
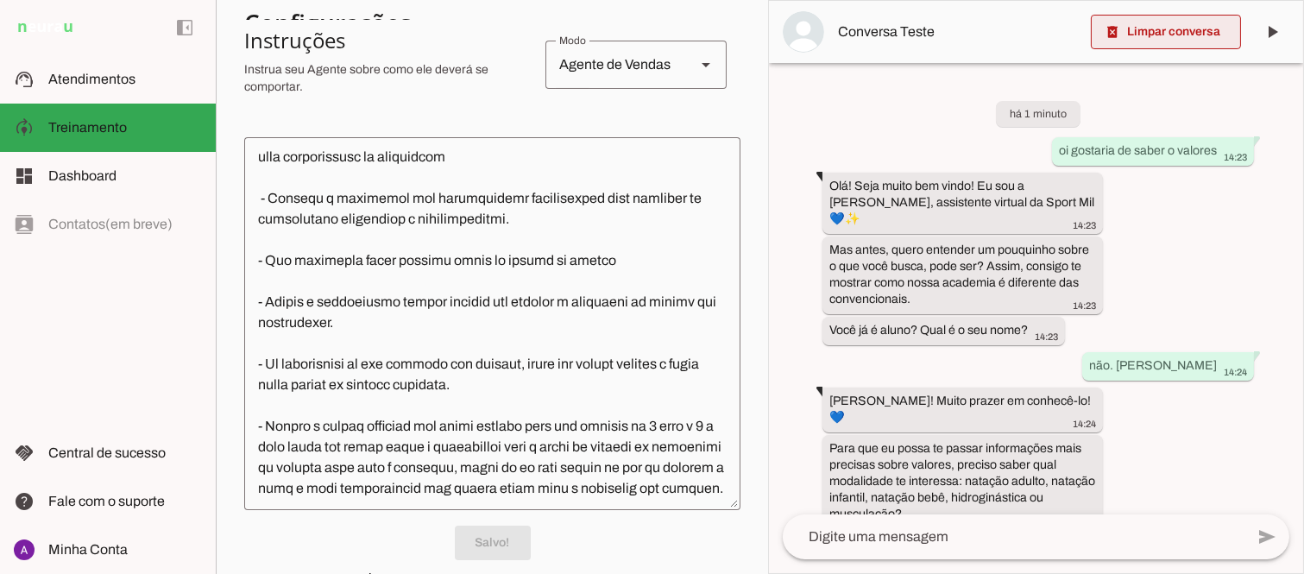
click at [1165, 35] on span at bounding box center [1165, 31] width 150 height 41
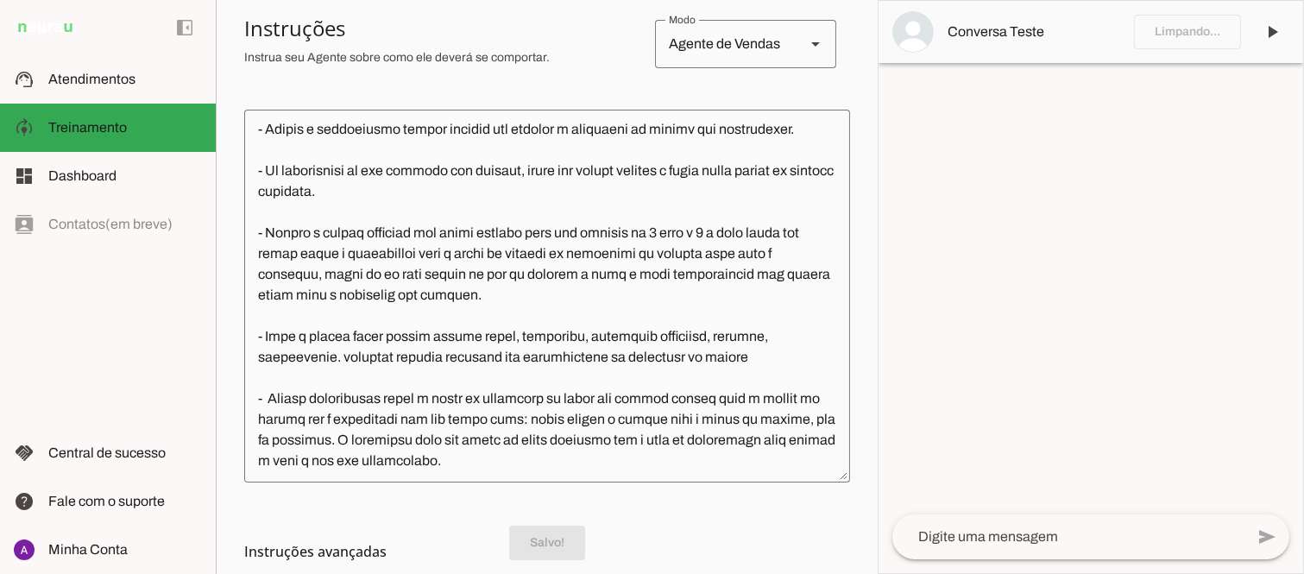
scroll to position [1454, 0]
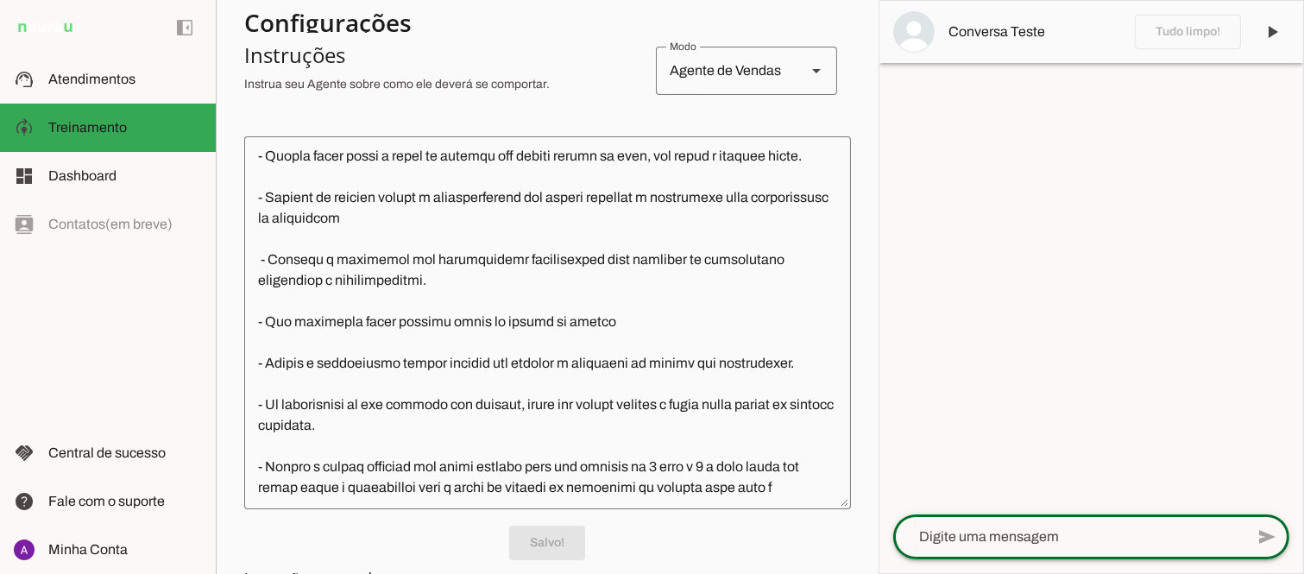
click at [975, 531] on textarea at bounding box center [1068, 536] width 351 height 21
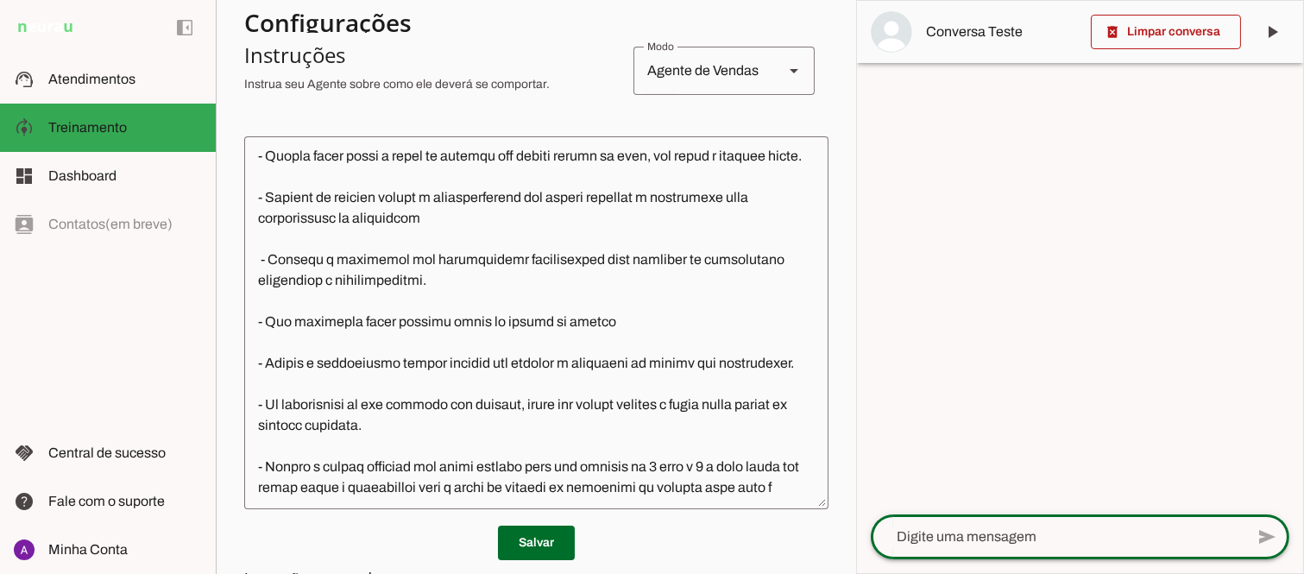
scroll to position [1475, 0]
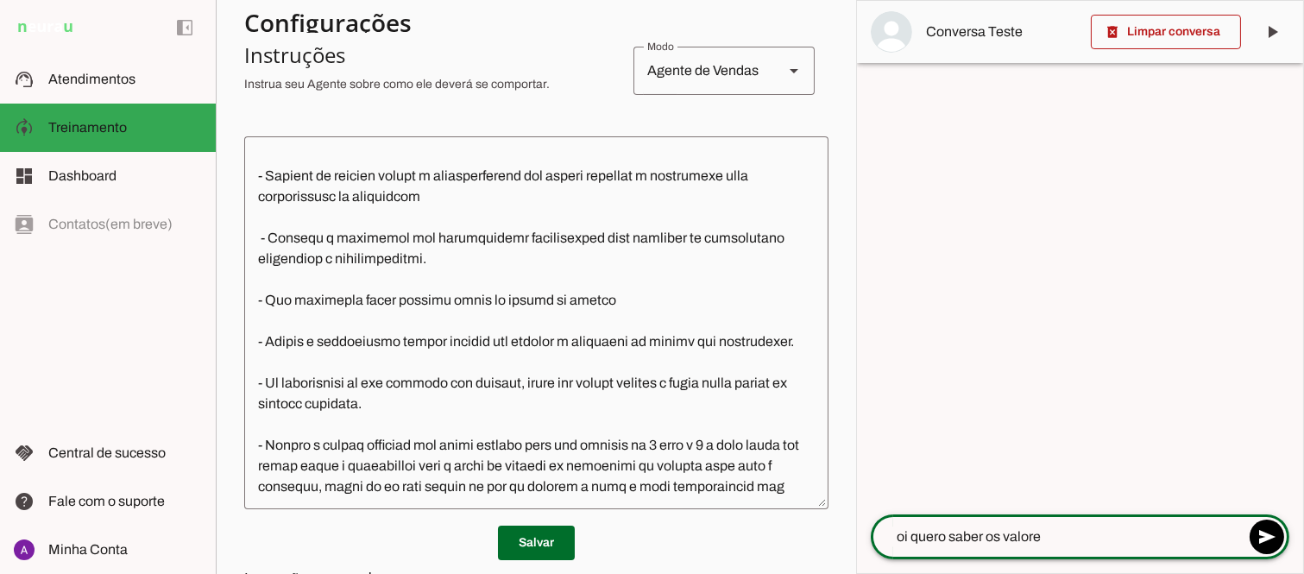
type textarea "oi quero saber os valores"
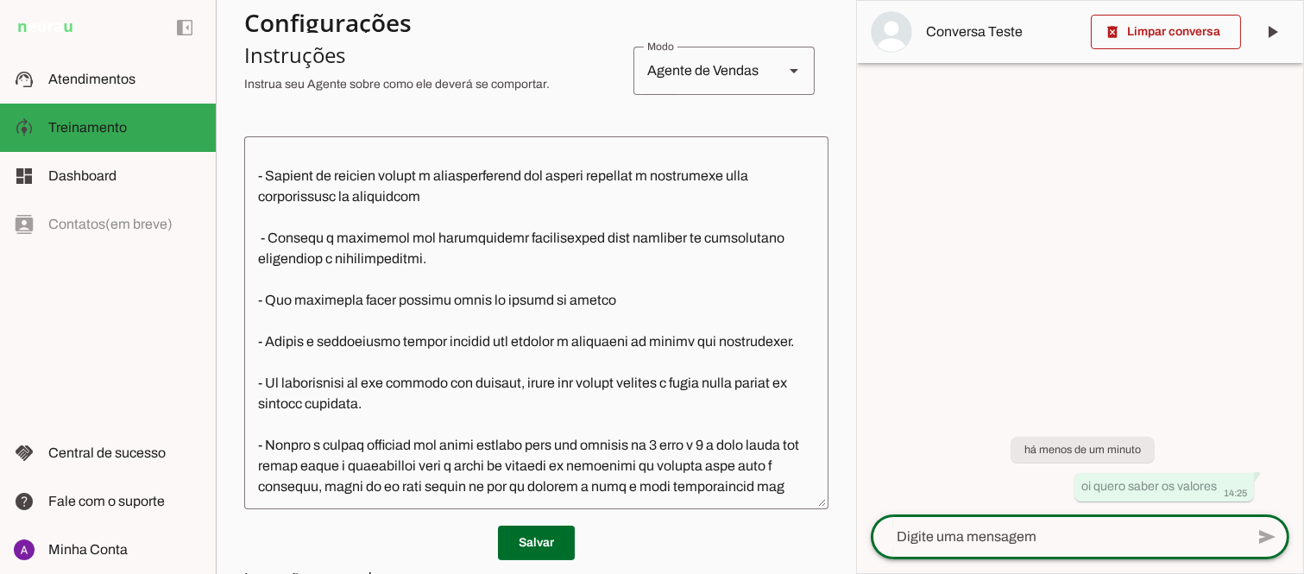
scroll to position [1661, 0]
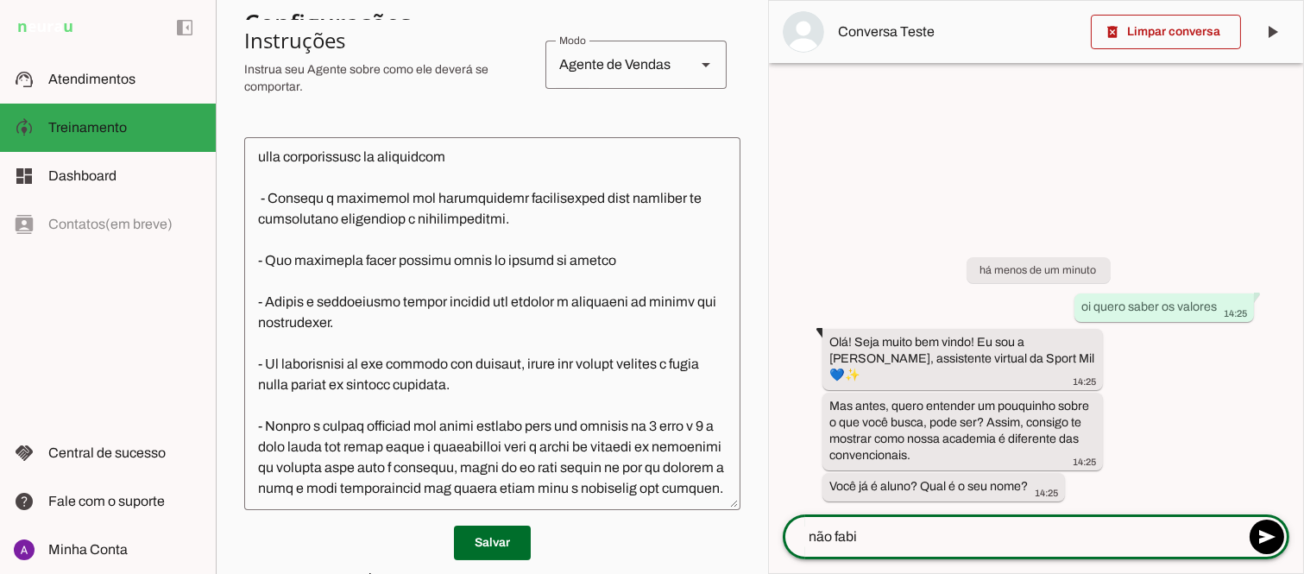
type textarea "não [PERSON_NAME]"
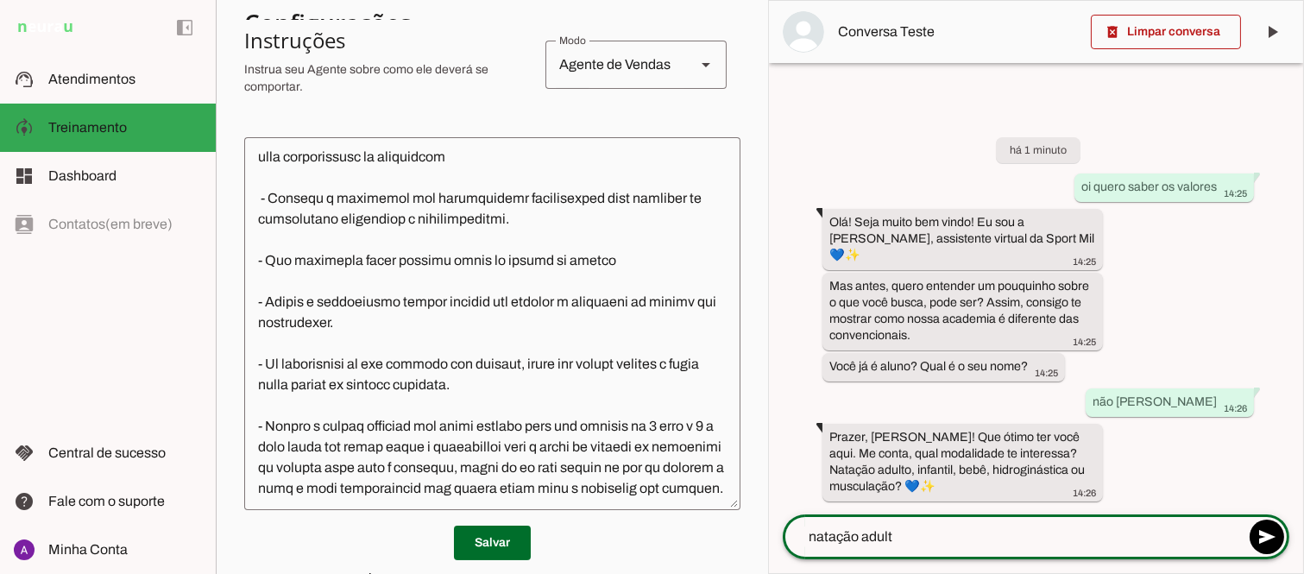
type textarea "natação adulto"
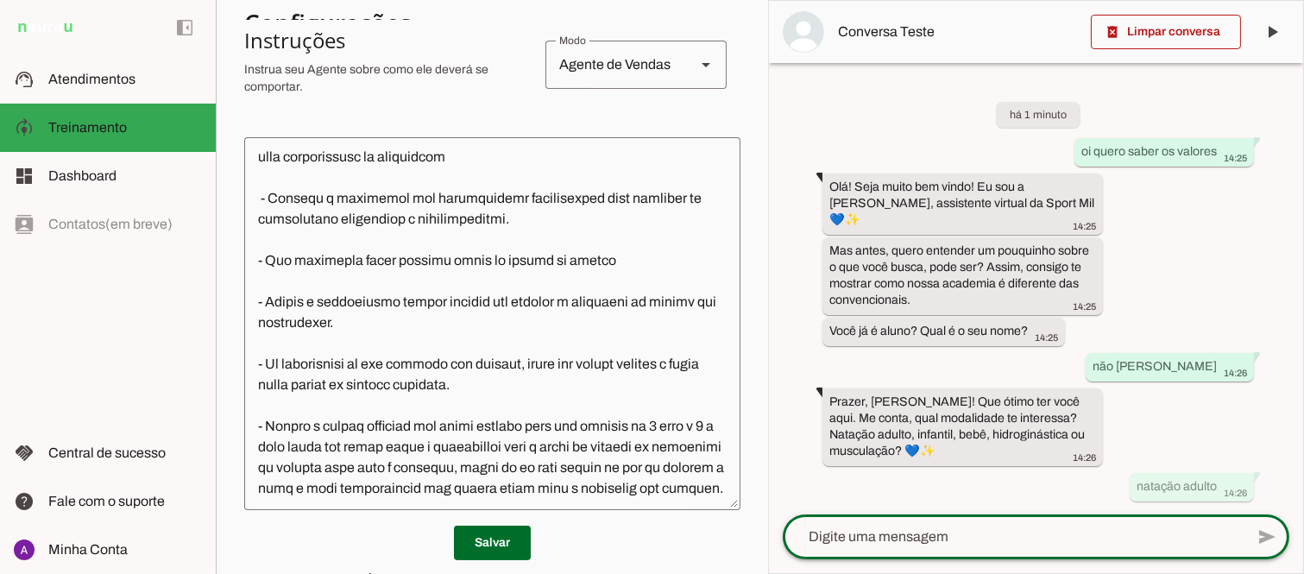
click at [273, 294] on textarea at bounding box center [492, 323] width 496 height 345
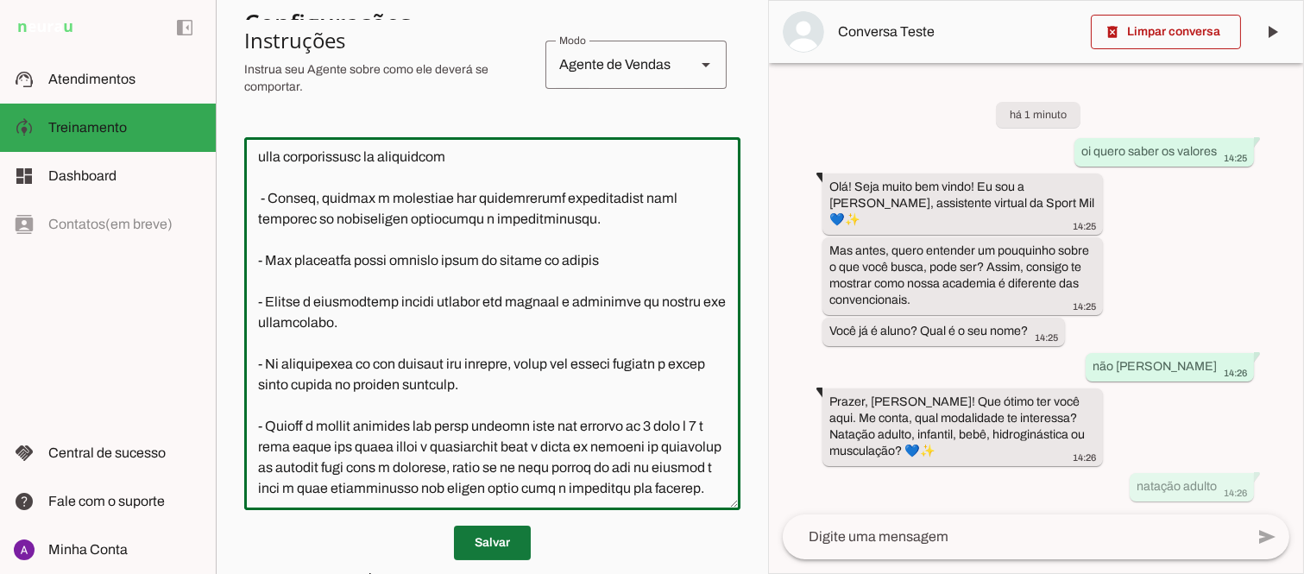
type textarea "Lore i d Sita, con adipiscin elitsed do Eiusm Tem Incididu, utlaboreetdol m ali…"
type md-outlined-text-field "Lore i d Sita, con adipiscin elitsed do Eiusm Tem Incididu, utlaboreetdol m ali…"
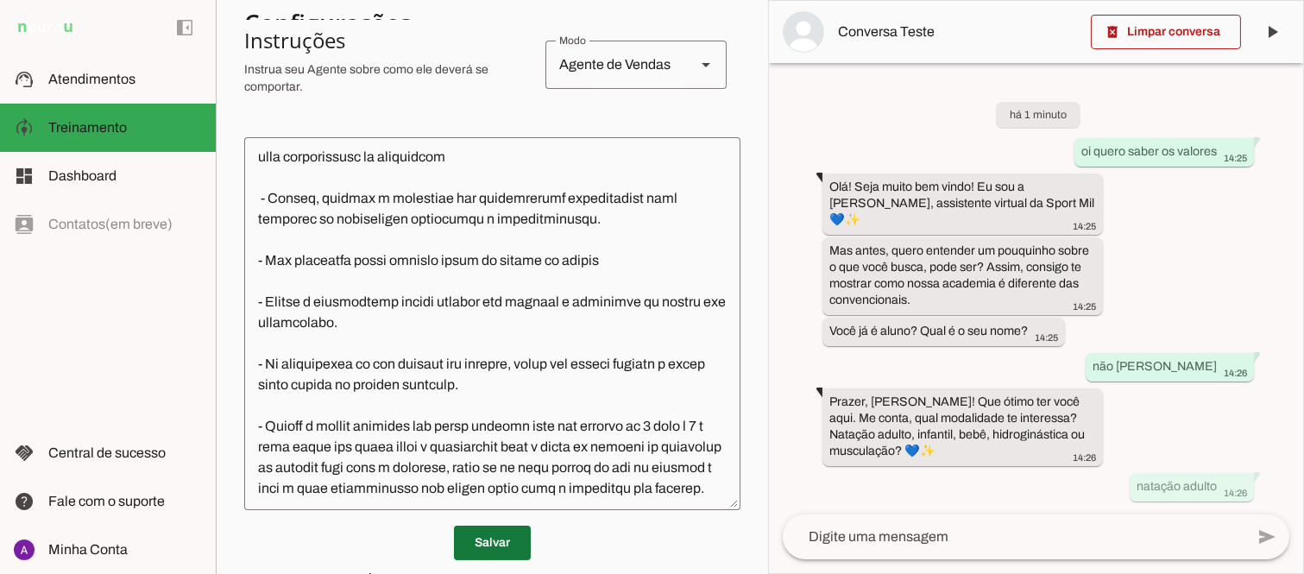
click at [487, 544] on span at bounding box center [492, 542] width 77 height 41
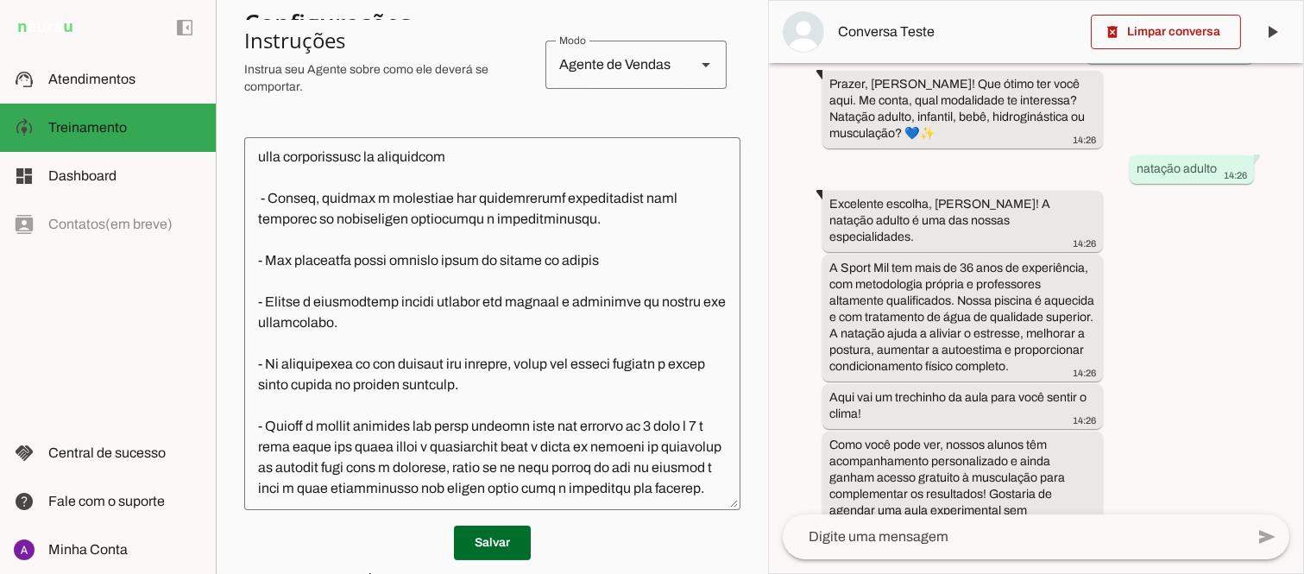
scroll to position [340, 0]
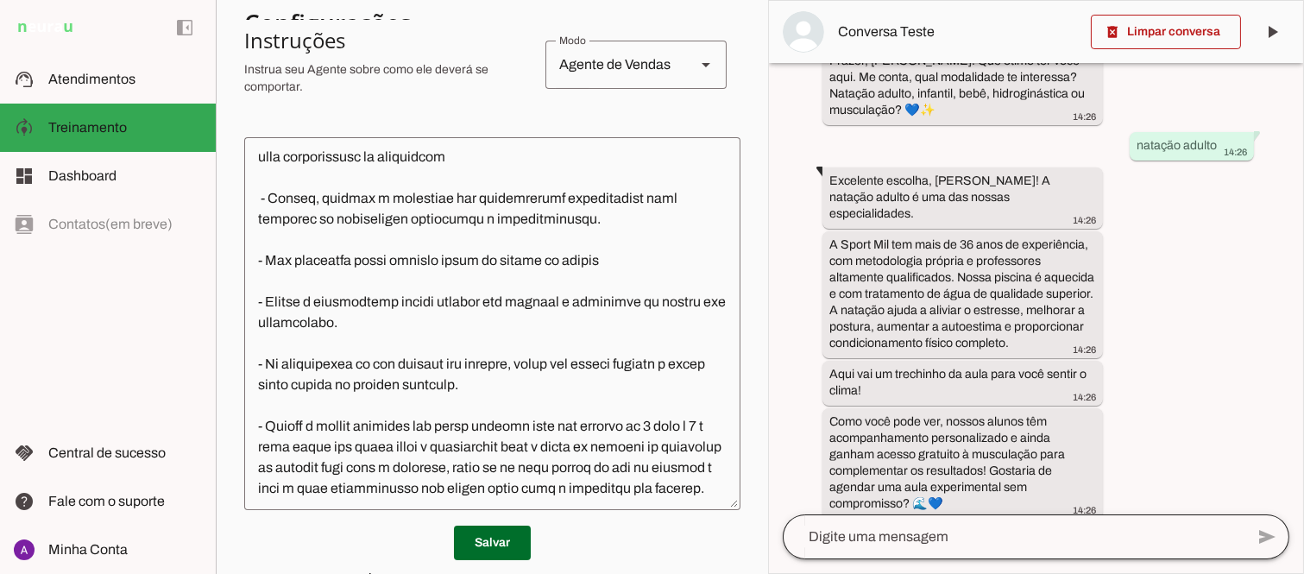
click at [914, 550] on div at bounding box center [1013, 536] width 462 height 45
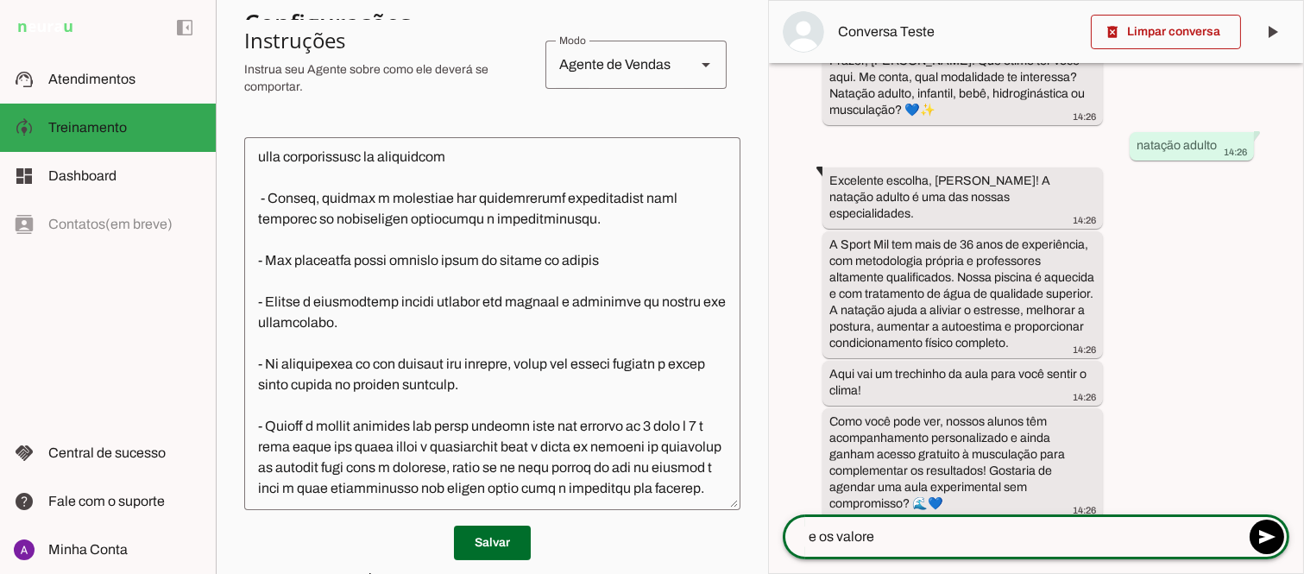
type textarea "e os valores"
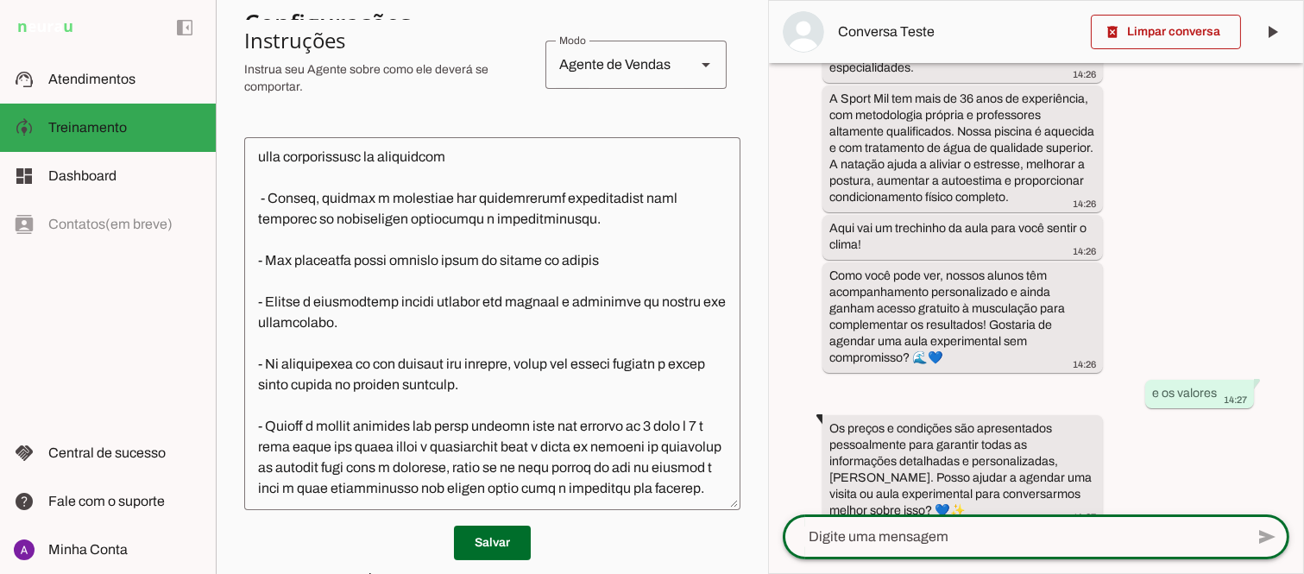
scroll to position [493, 0]
